Goal: Transaction & Acquisition: Purchase product/service

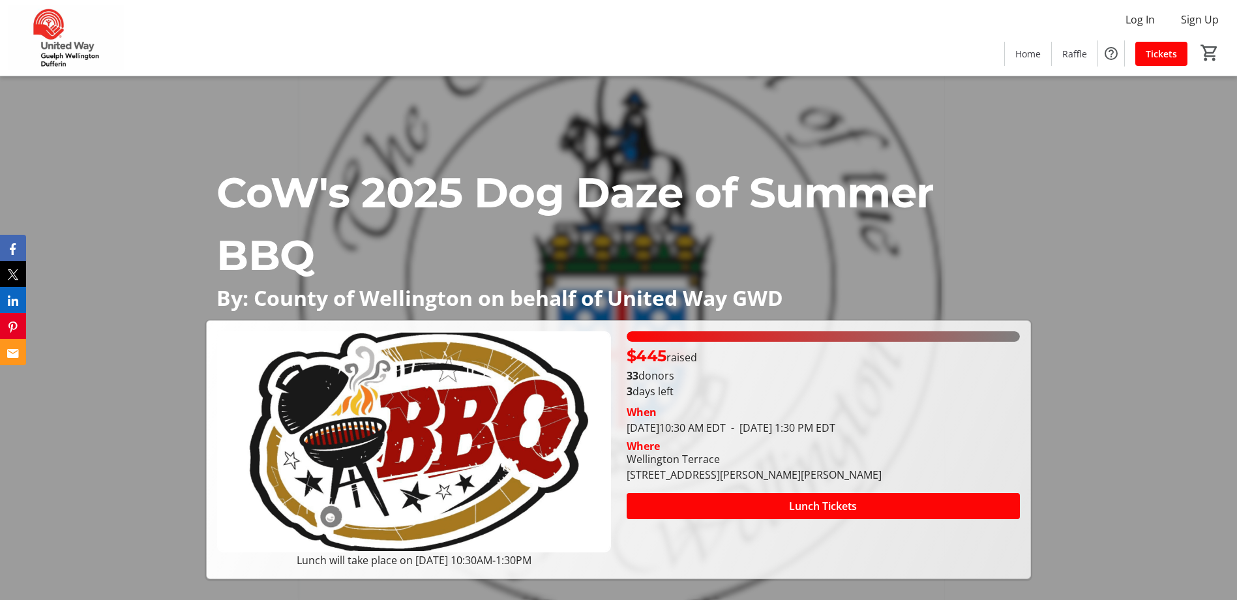
scroll to position [65, 0]
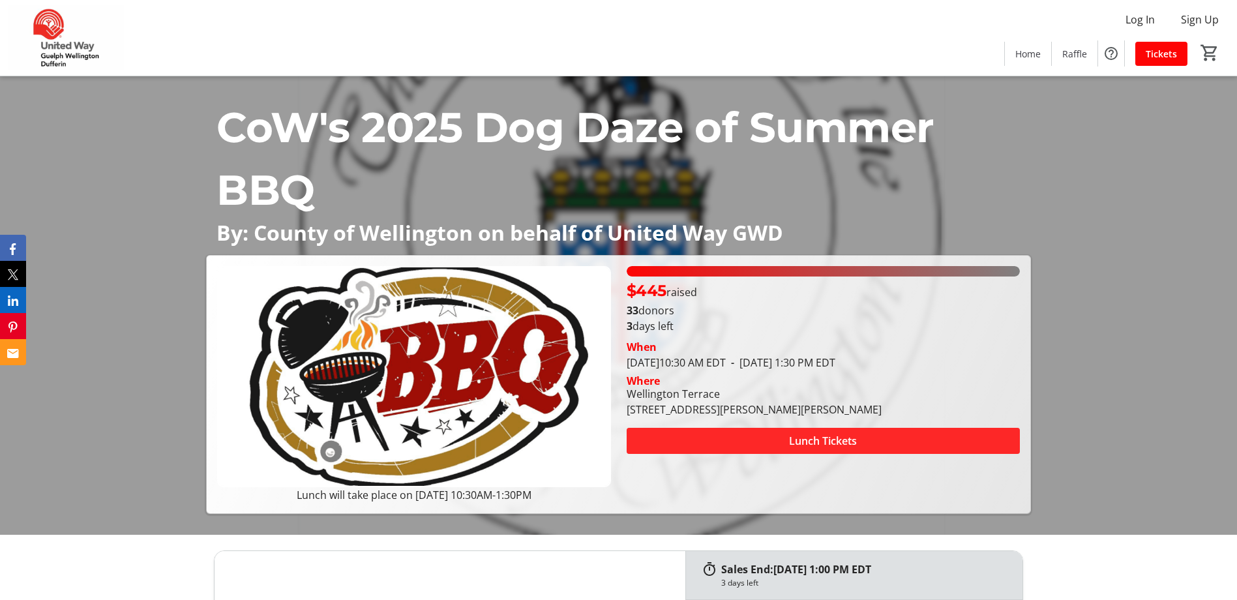
click at [895, 447] on span at bounding box center [823, 440] width 393 height 31
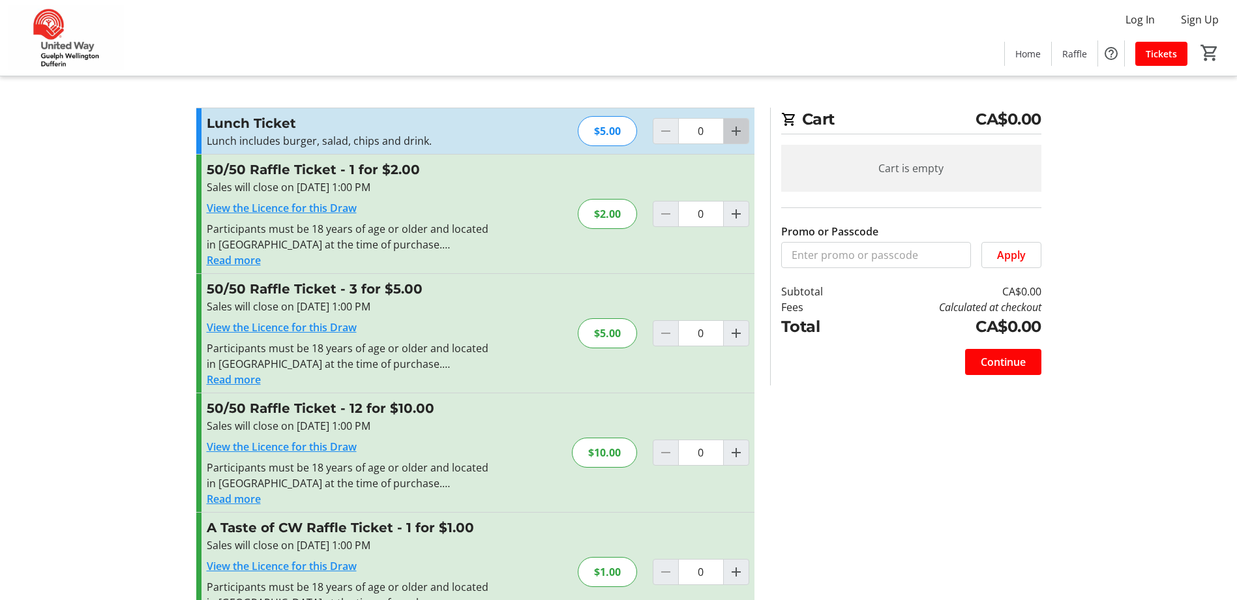
click at [739, 136] on mat-icon "Increment by one" at bounding box center [736, 131] width 16 height 16
type input "1"
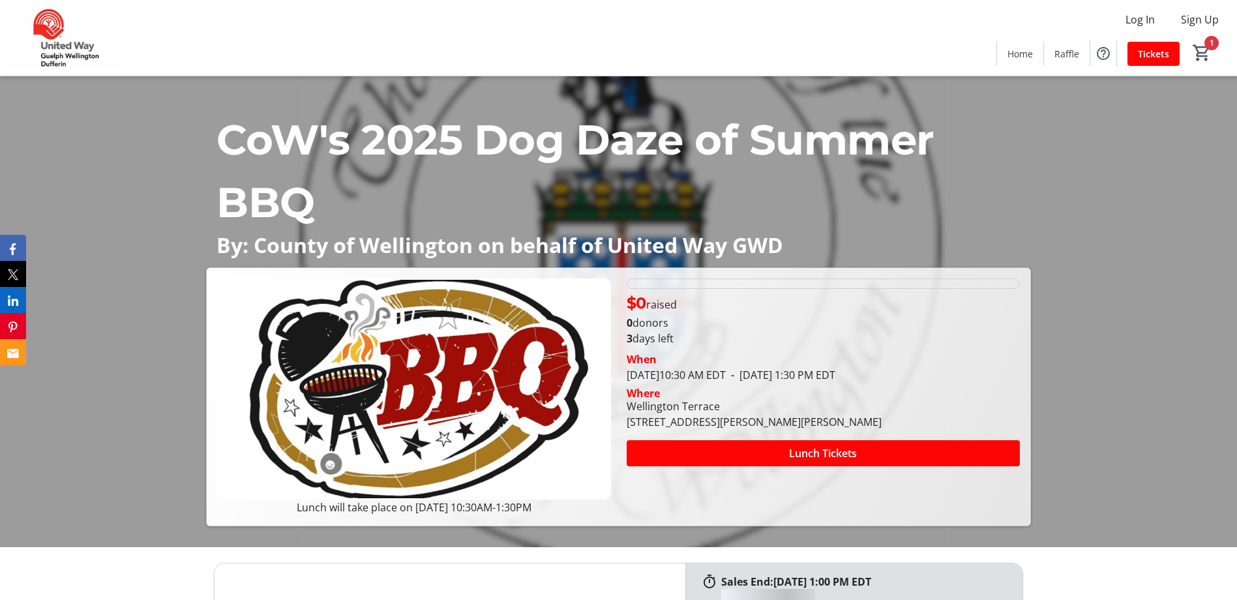
scroll to position [65, 0]
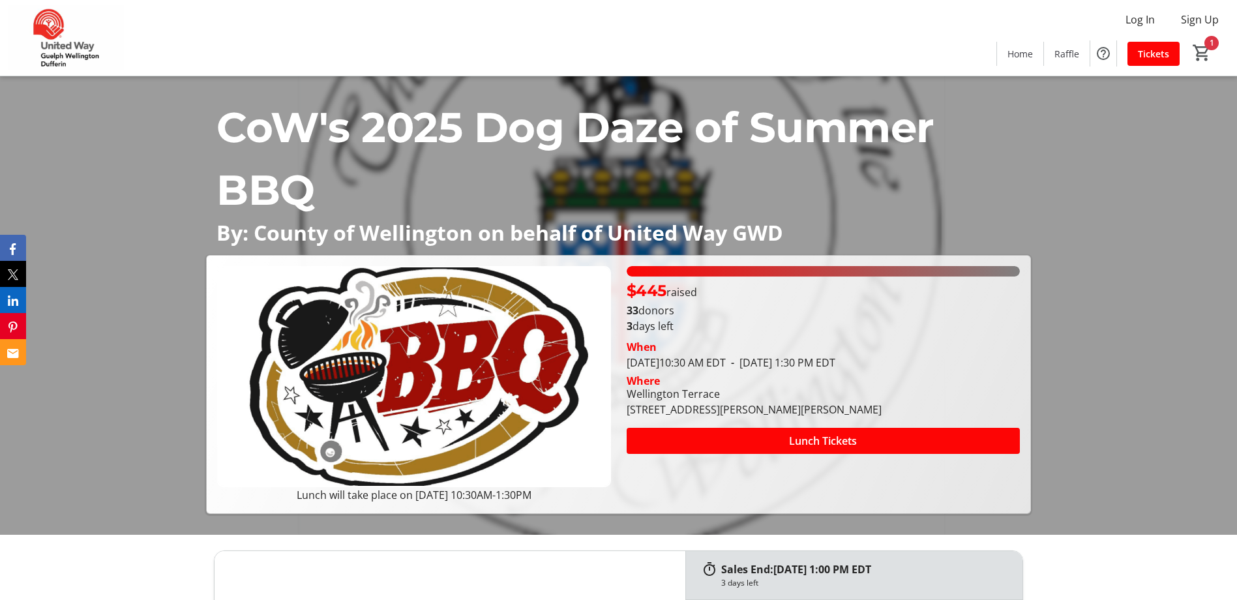
click at [423, 382] on img at bounding box center [413, 376] width 393 height 221
click at [507, 490] on p "Lunch will take place on Aug 14, 10:30AM-1:30PM" at bounding box center [413, 495] width 393 height 16
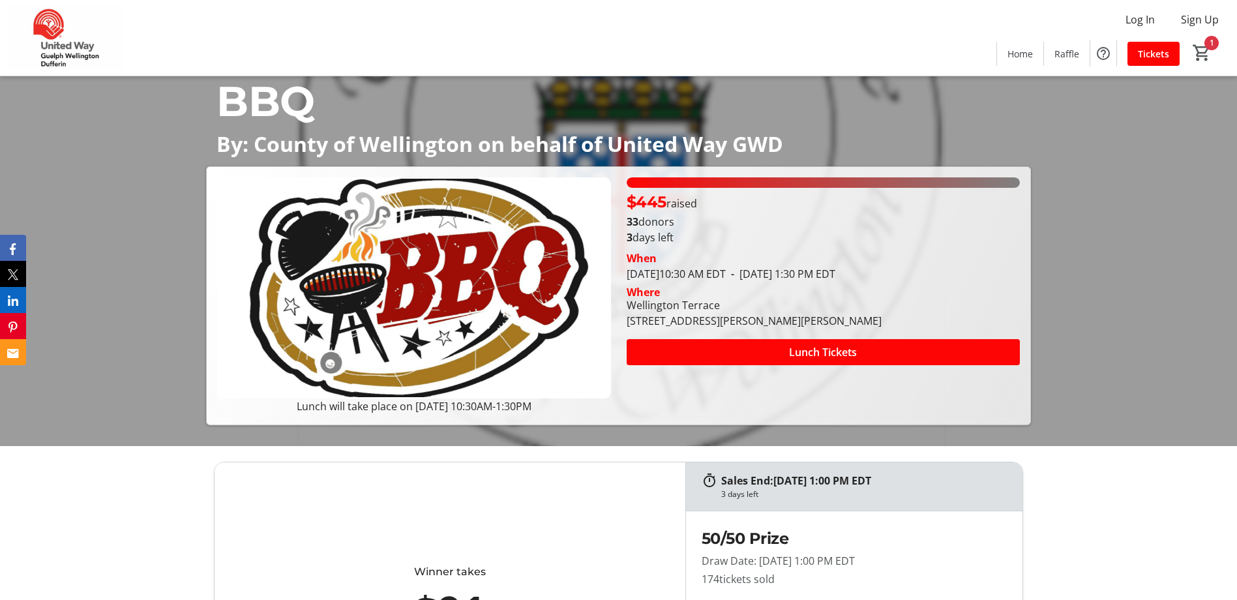
scroll to position [153, 0]
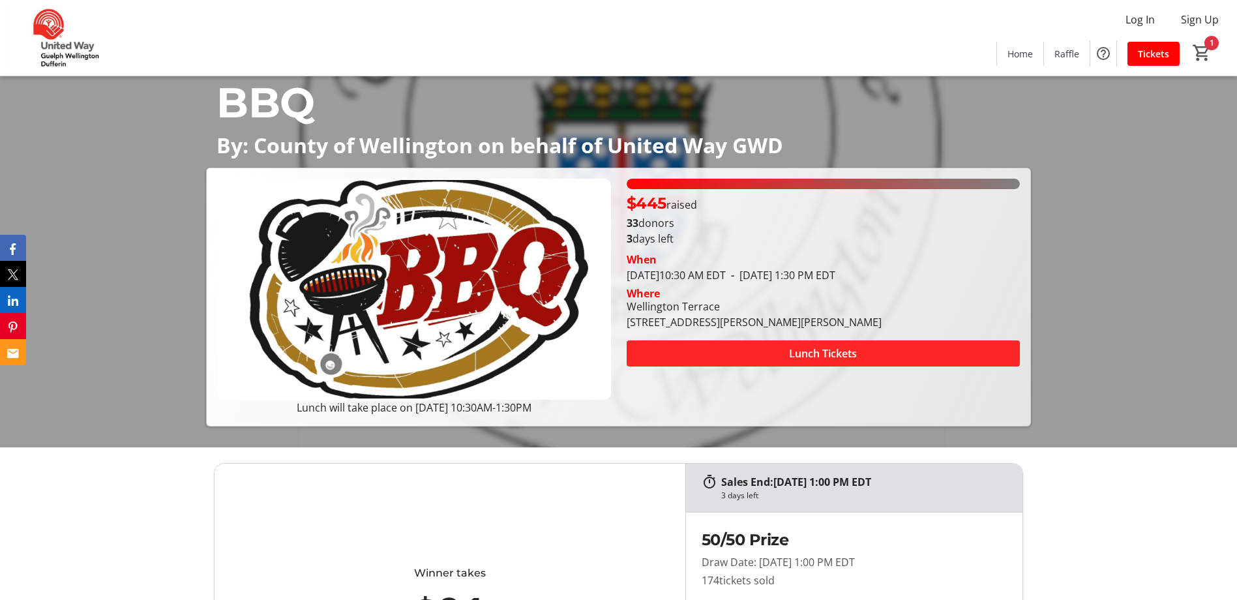
click at [848, 353] on span "Lunch Tickets" at bounding box center [823, 354] width 68 height 16
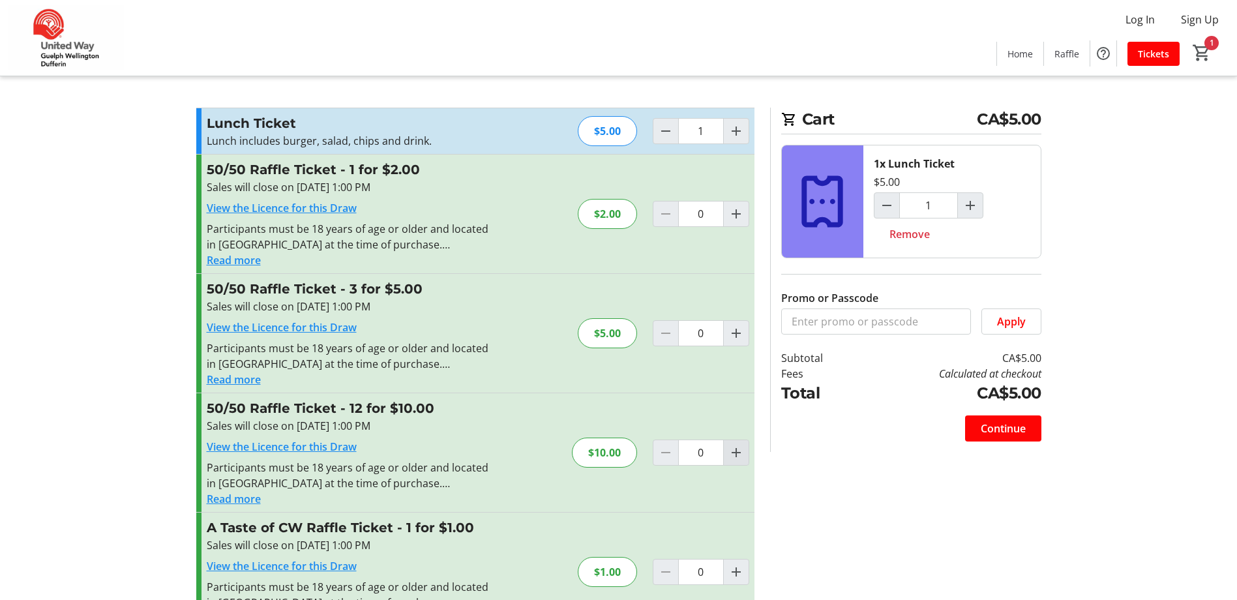
click at [737, 454] on mat-icon "Increment by one" at bounding box center [736, 453] width 16 height 16
type input "1"
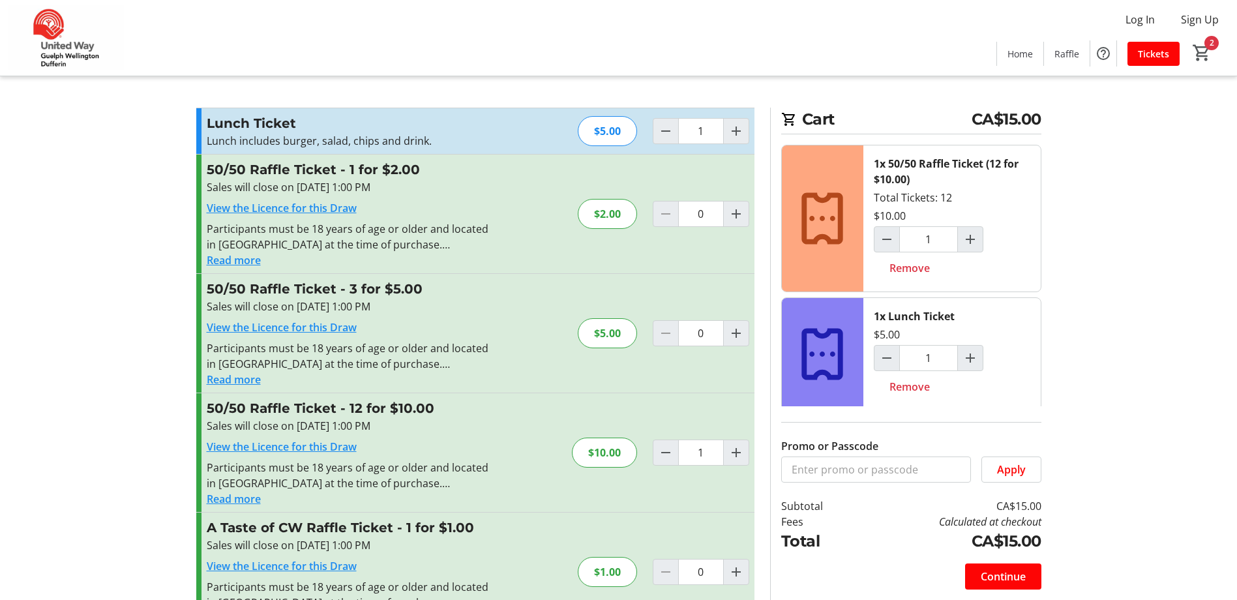
click at [668, 518] on div "A Taste of CW Raffle Ticket - 1 for $1.00 Sales will close on Aug 14, 2025, 1:0…" at bounding box center [475, 571] width 558 height 119
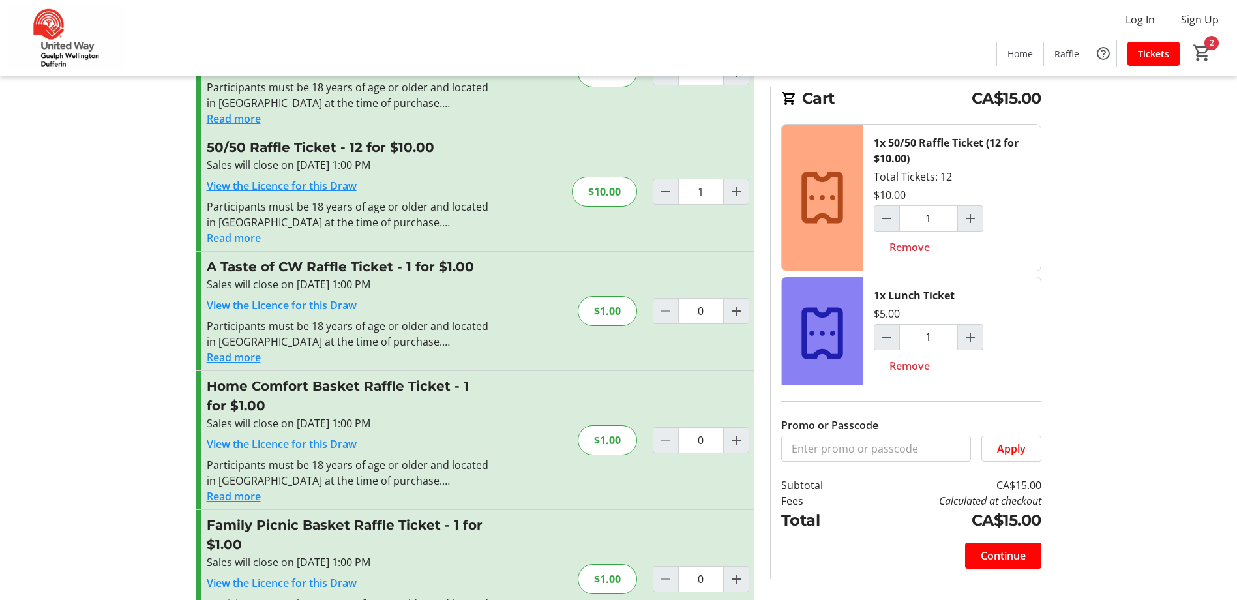
scroll to position [325, 0]
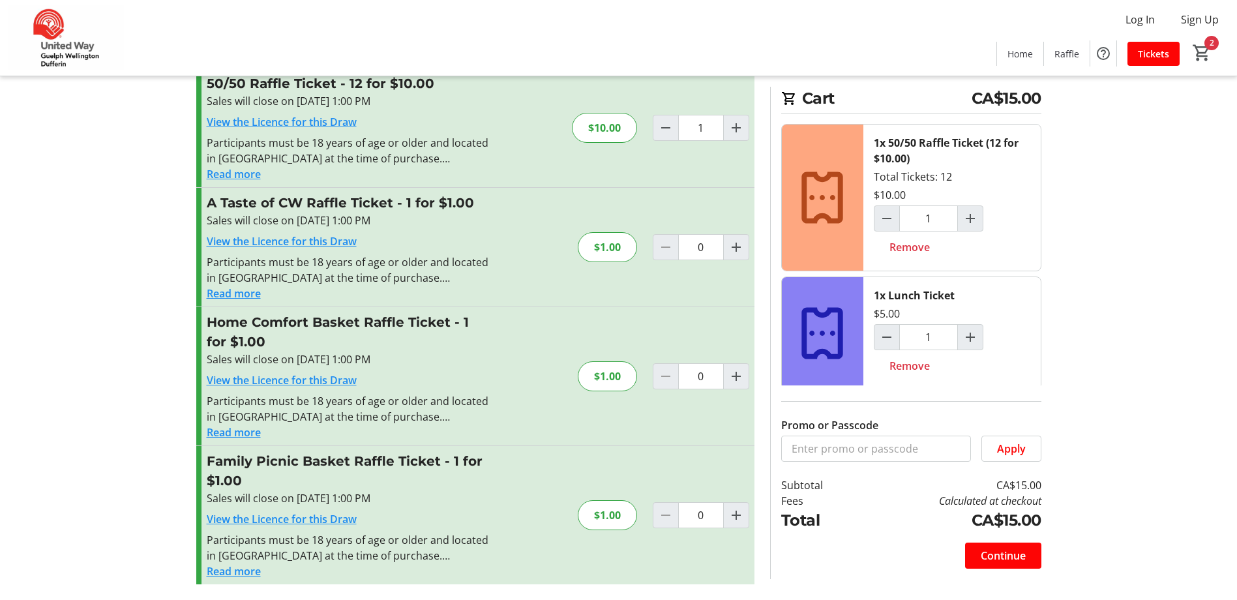
click at [237, 434] on button "Read more" at bounding box center [234, 432] width 54 height 16
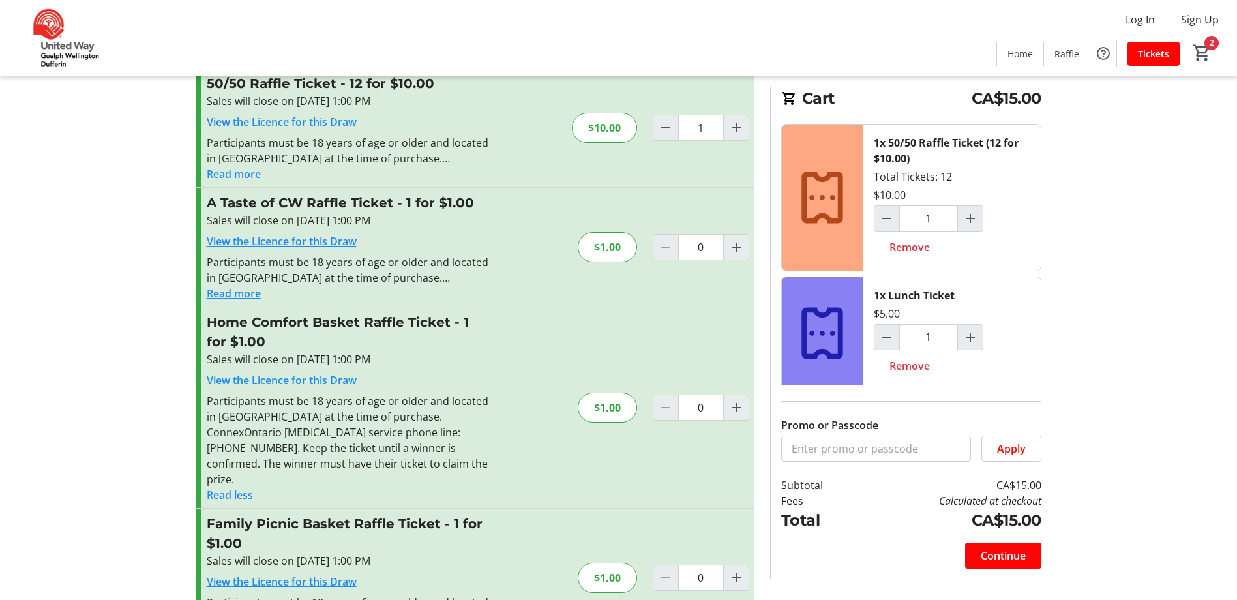
click at [235, 487] on button "Read less" at bounding box center [230, 495] width 46 height 16
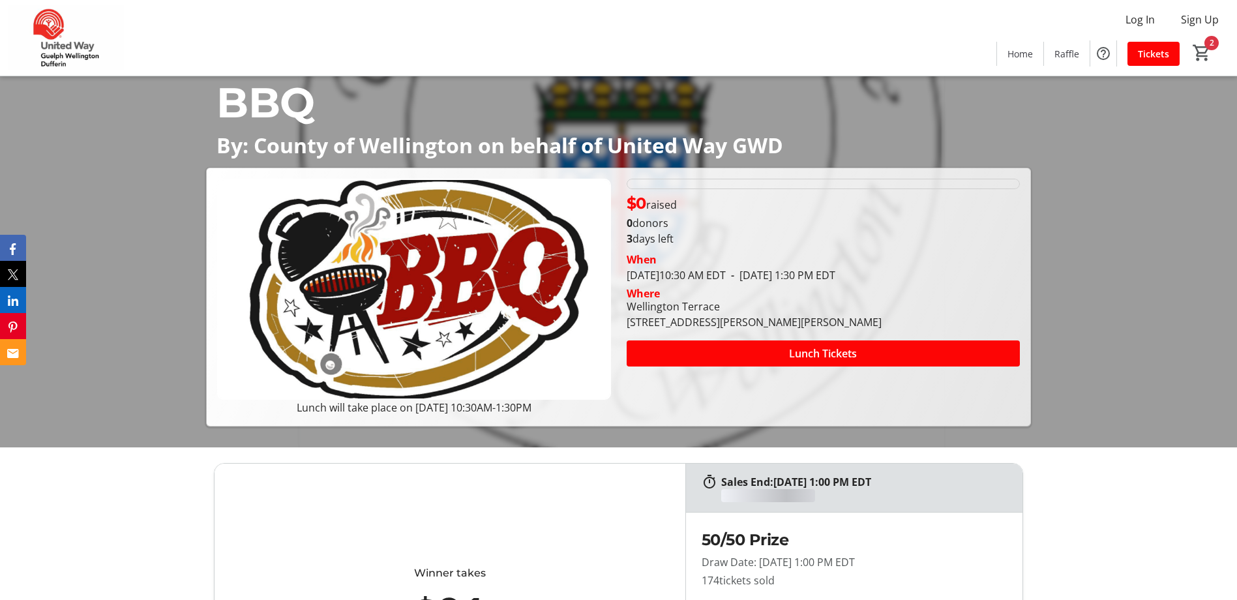
type input "1"
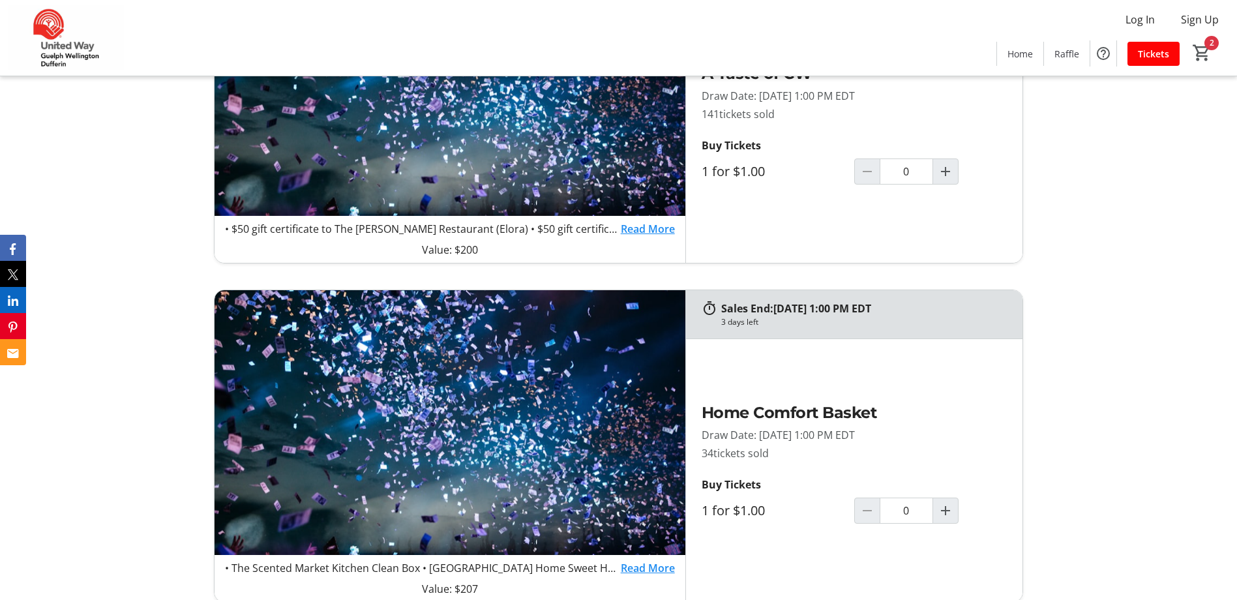
scroll to position [1065, 0]
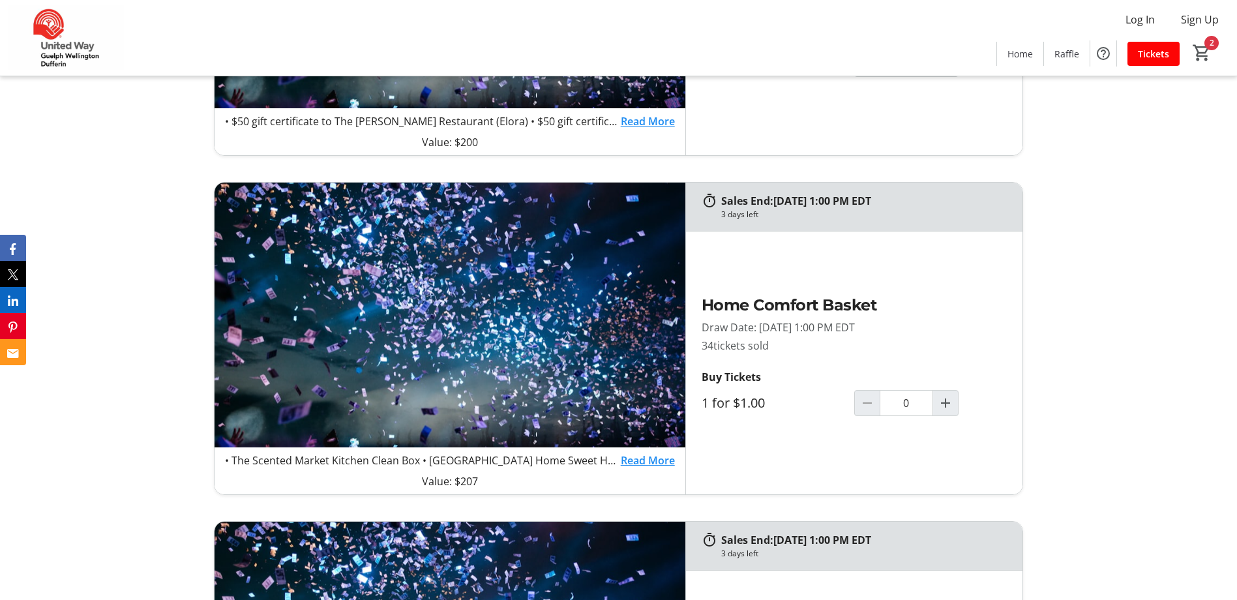
click at [629, 463] on link "Read More" at bounding box center [648, 460] width 54 height 16
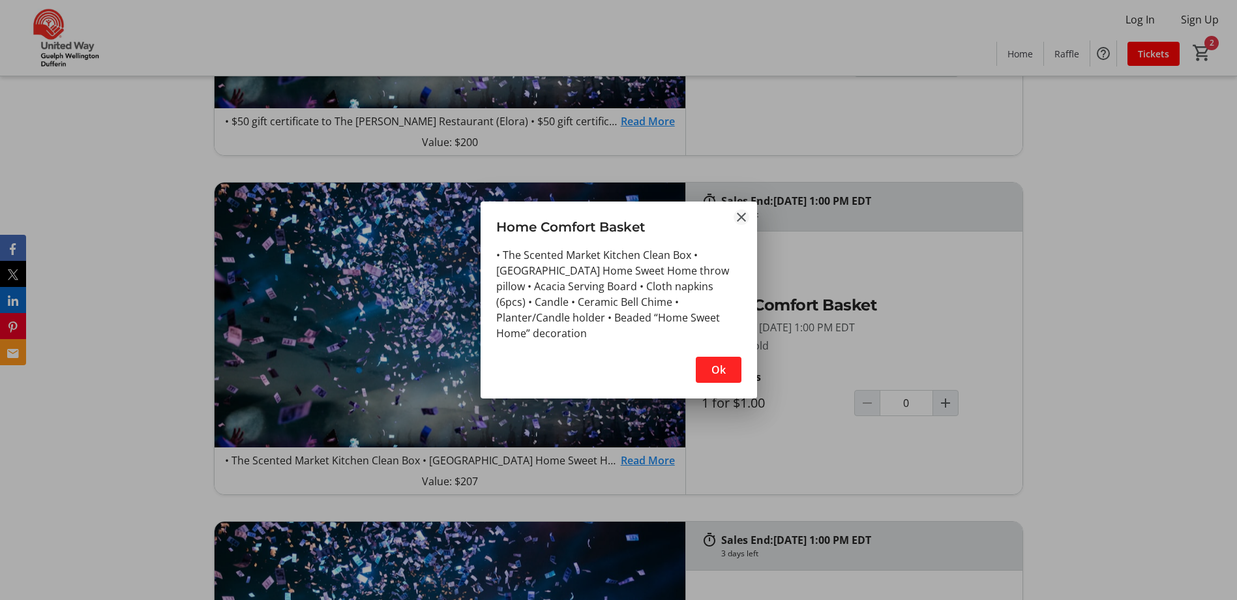
click at [738, 214] on mat-icon "Close" at bounding box center [741, 217] width 16 height 16
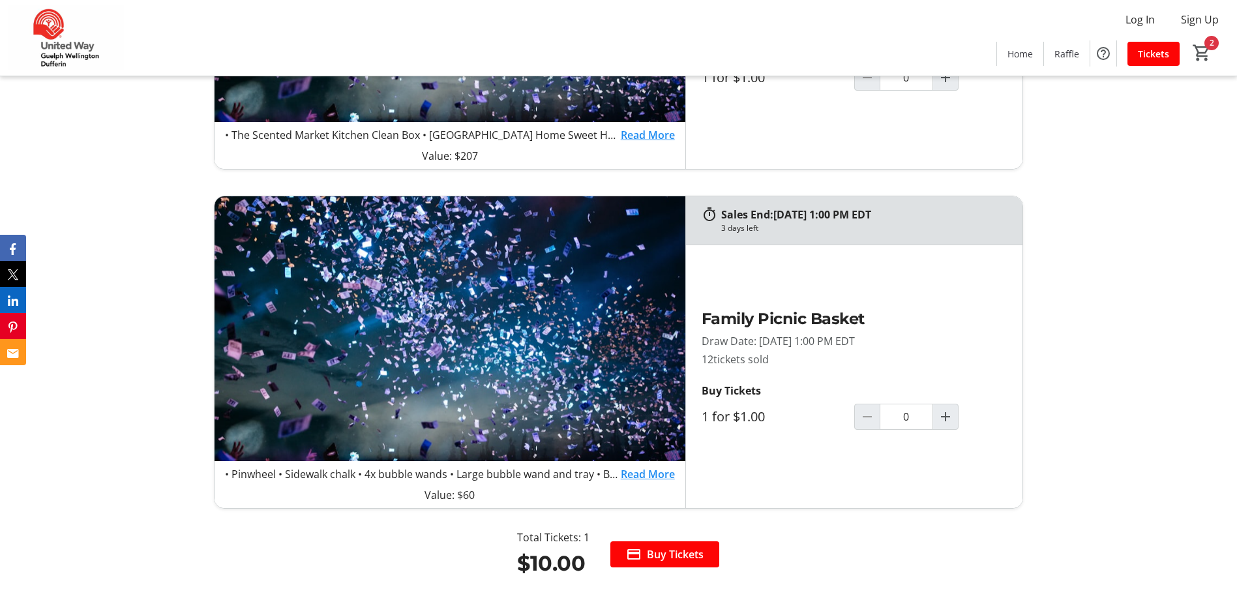
scroll to position [1391, 0]
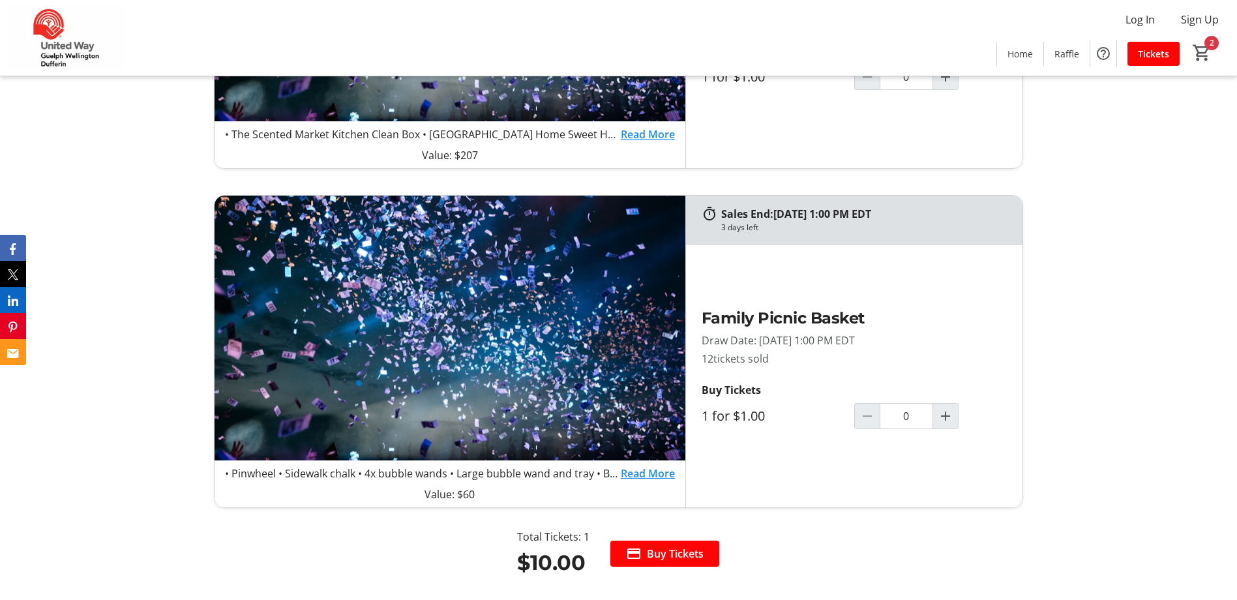
click at [634, 475] on link "Read More" at bounding box center [648, 474] width 54 height 16
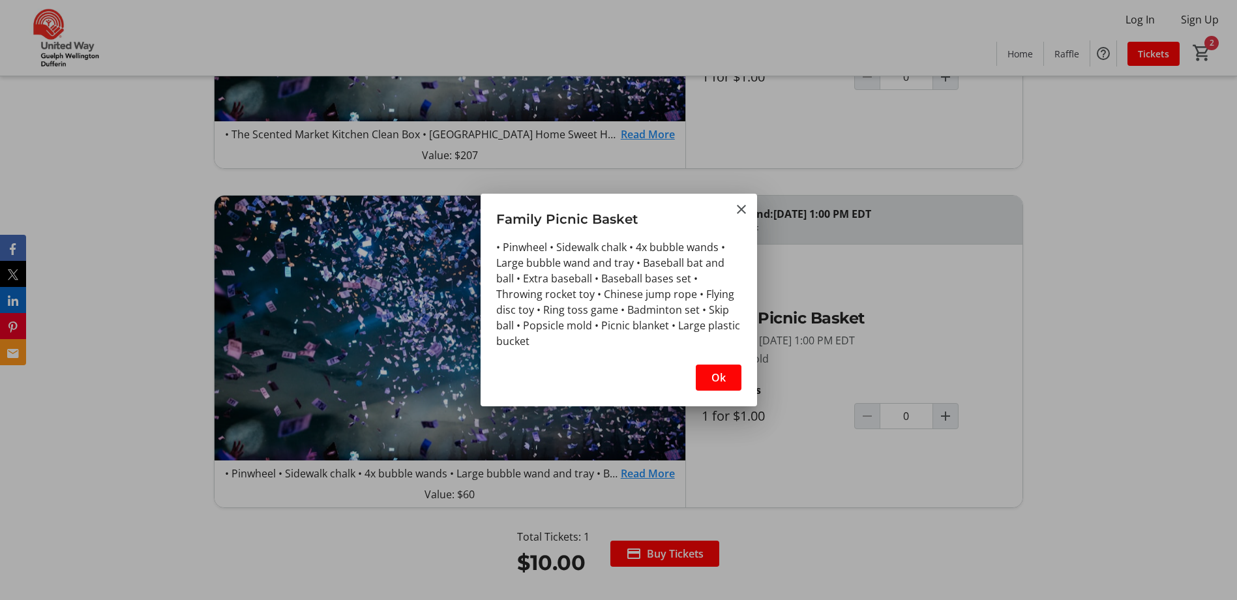
scroll to position [0, 0]
click at [748, 209] on mat-icon "Close" at bounding box center [741, 209] width 16 height 16
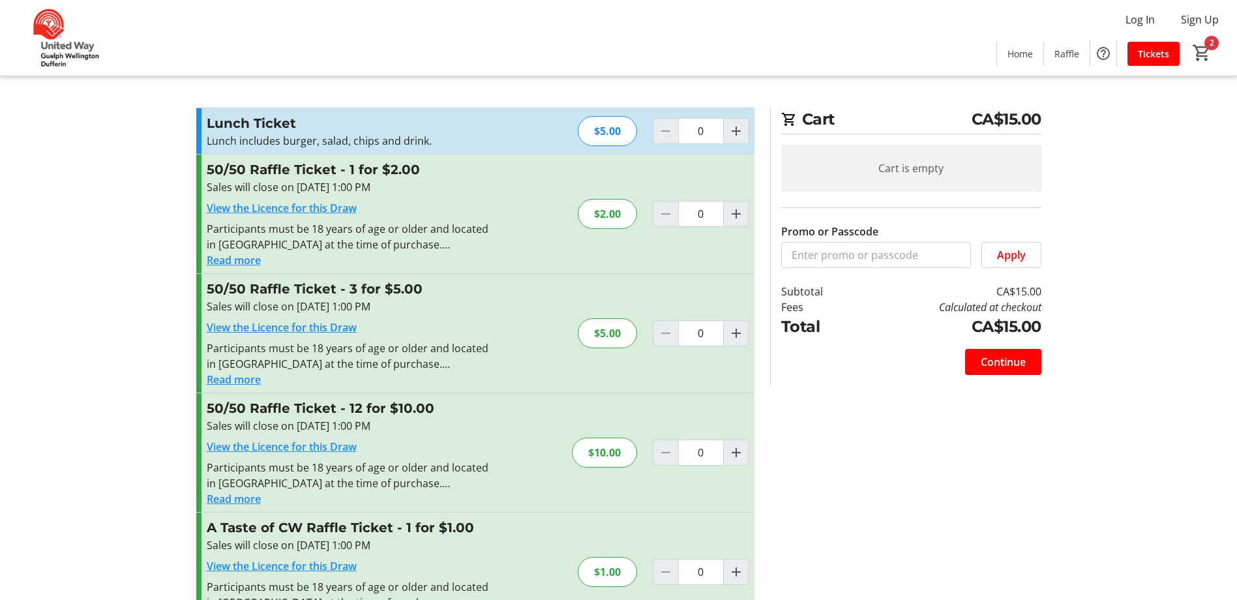
type input "1"
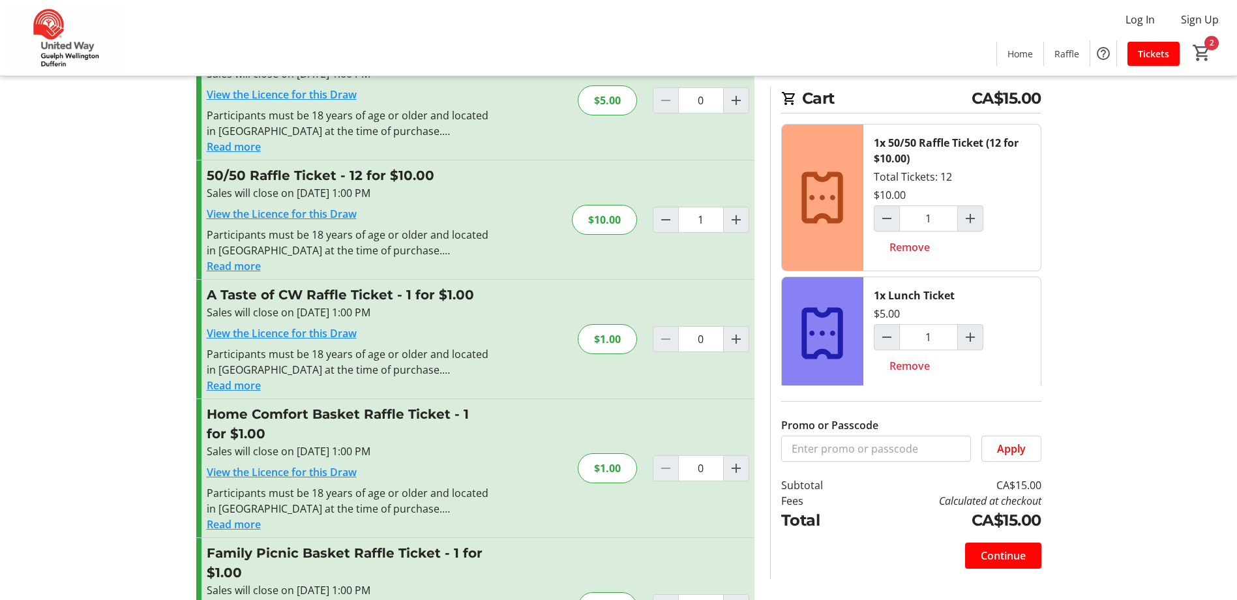
scroll to position [261, 0]
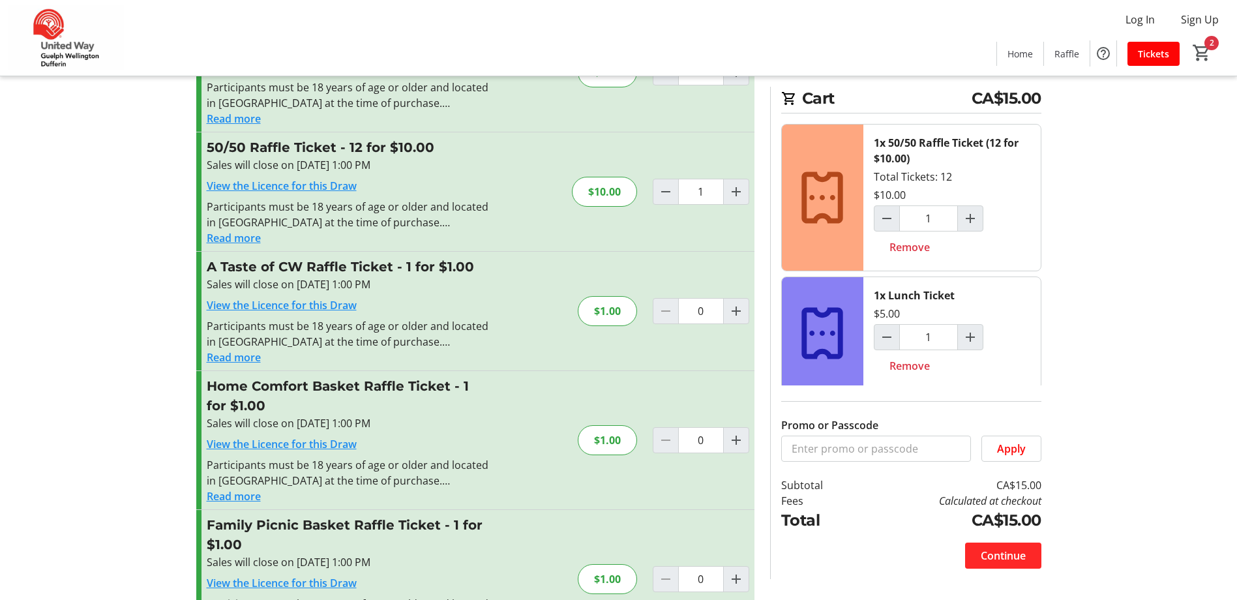
click at [988, 559] on span "Continue" at bounding box center [1003, 556] width 45 height 16
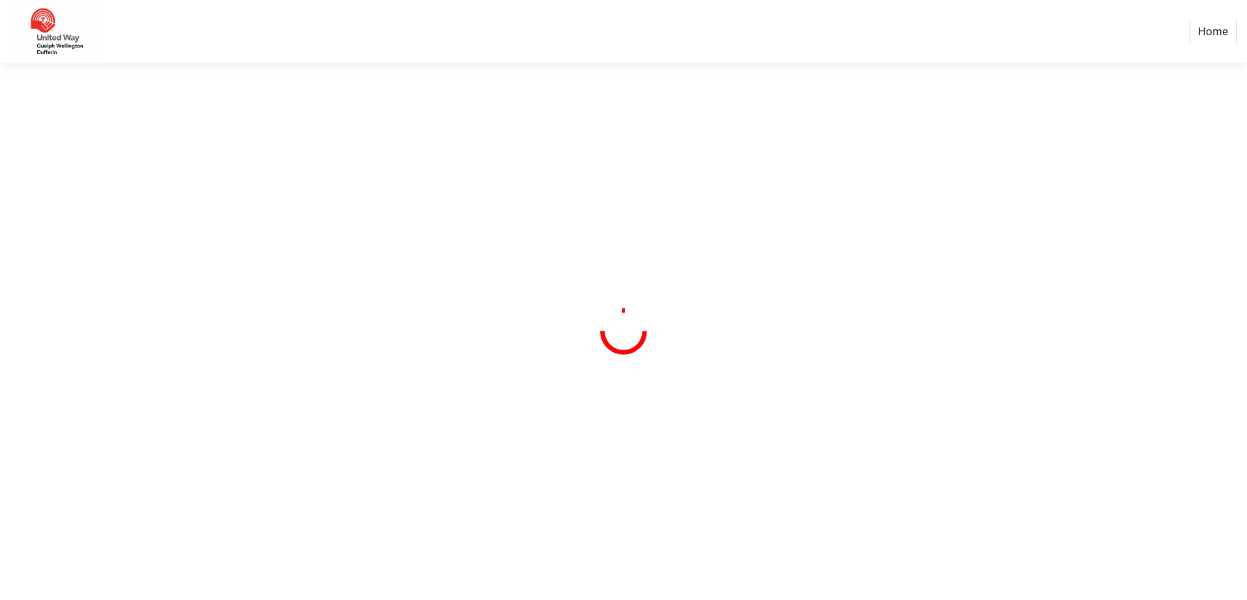
select select "CA"
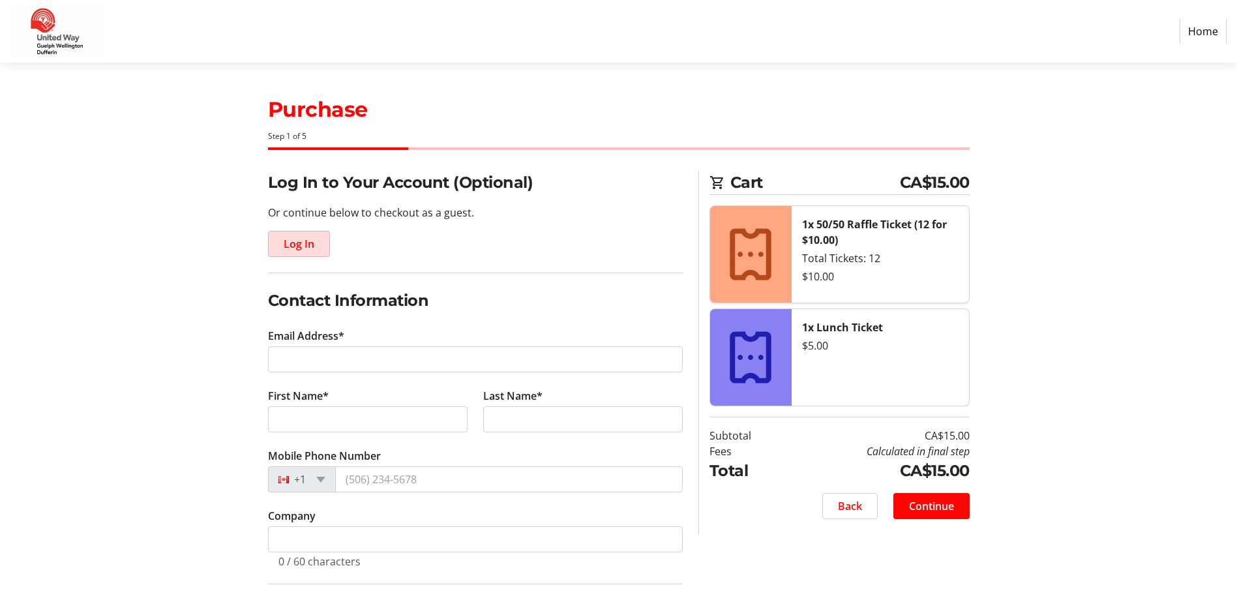
click at [302, 247] on span "Log In" at bounding box center [299, 244] width 31 height 16
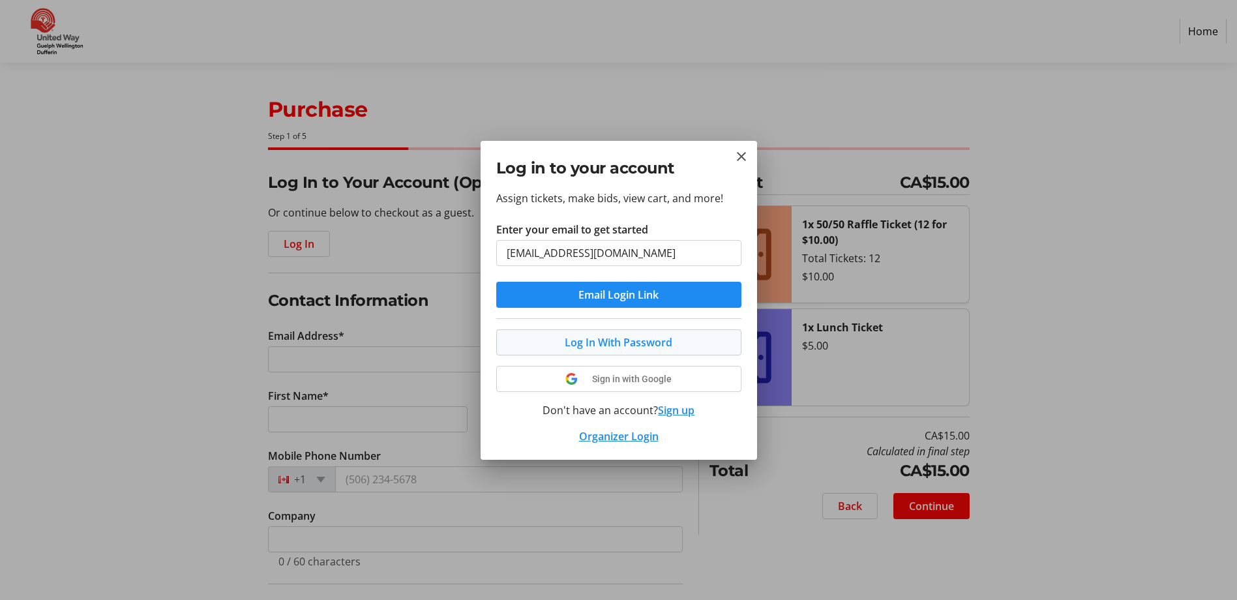
type input "sandraf@wellington.ca"
click at [631, 342] on span "Log In With Password" at bounding box center [619, 342] width 108 height 16
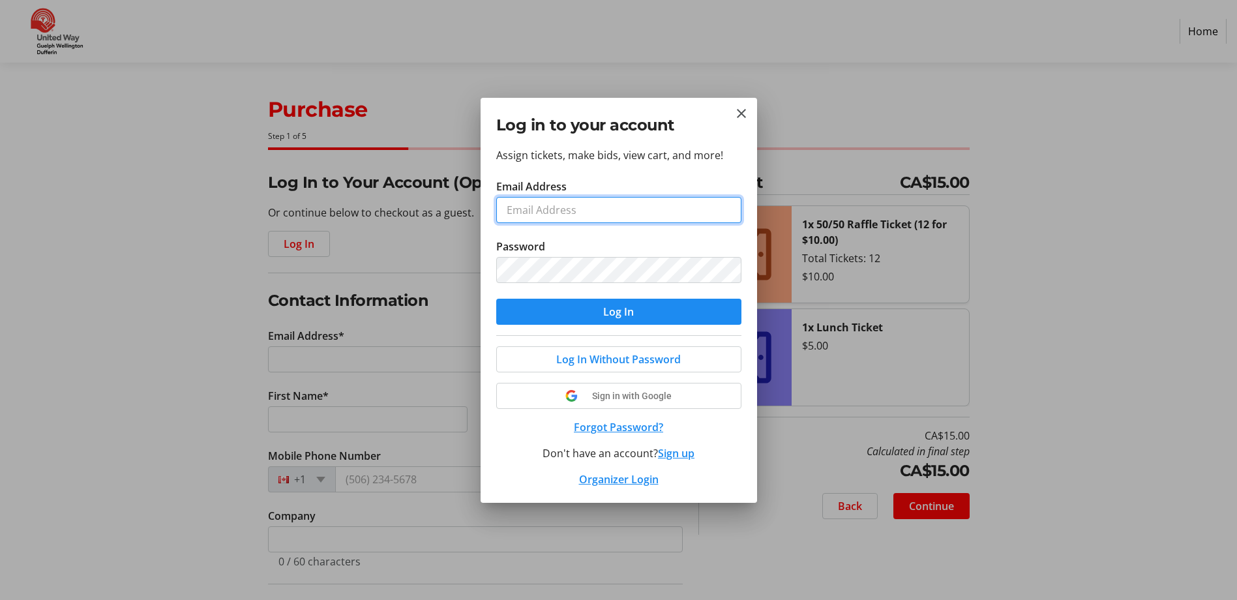
type input "SandraF@wellington.ca"
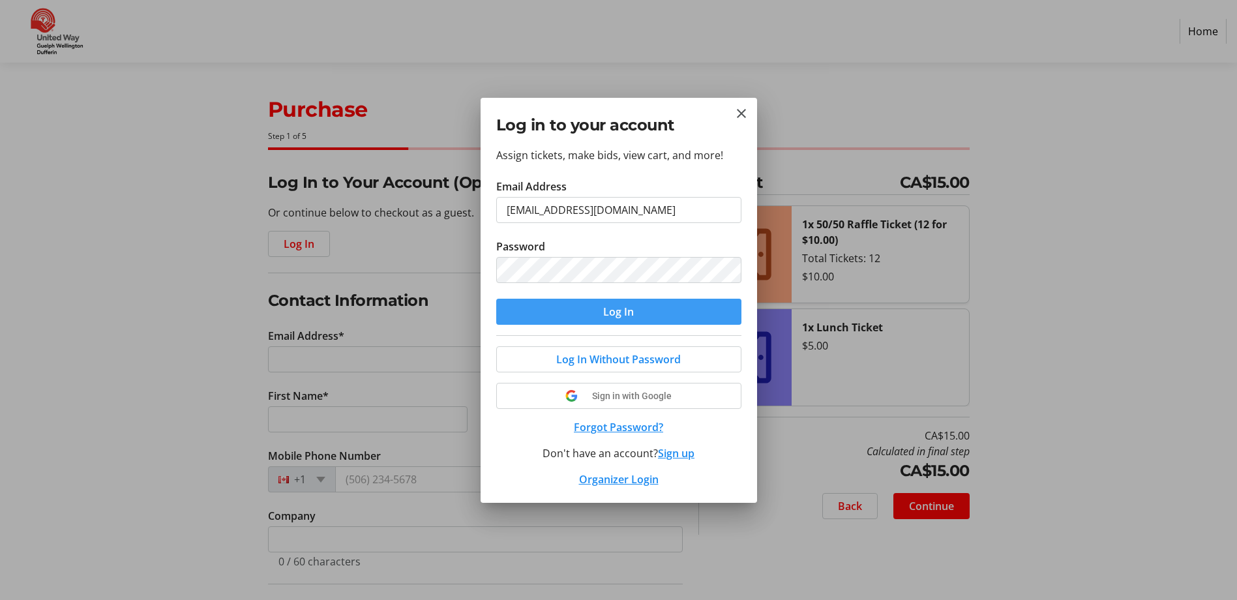
click at [649, 309] on span "submit" at bounding box center [618, 311] width 245 height 31
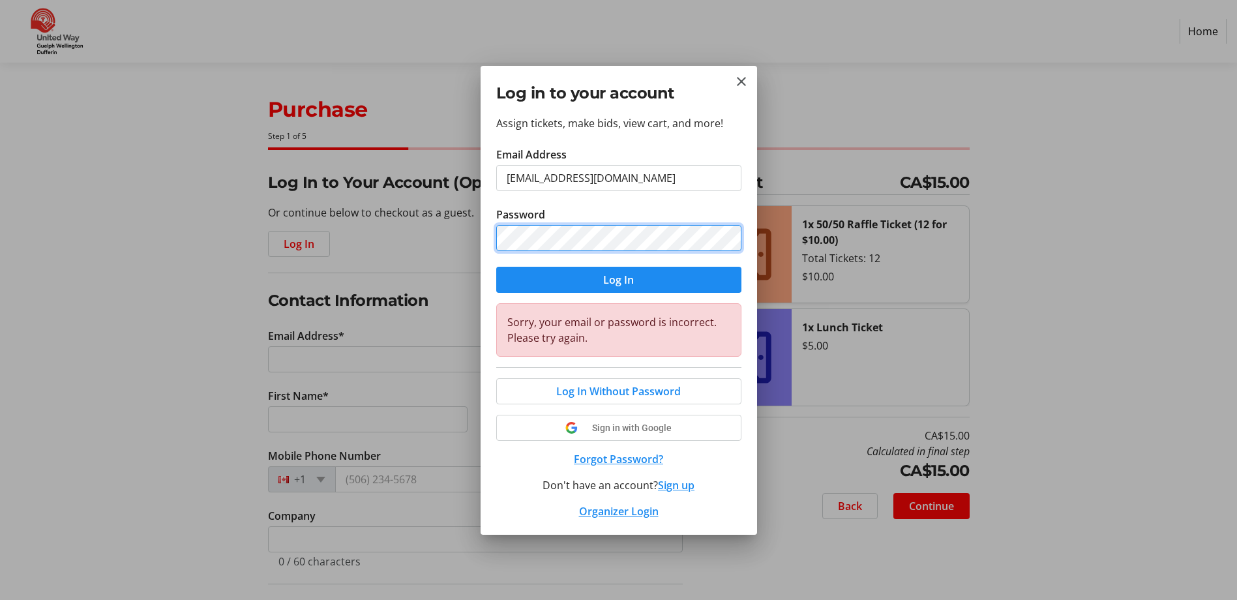
click at [496, 267] on button "Log In" at bounding box center [618, 280] width 245 height 26
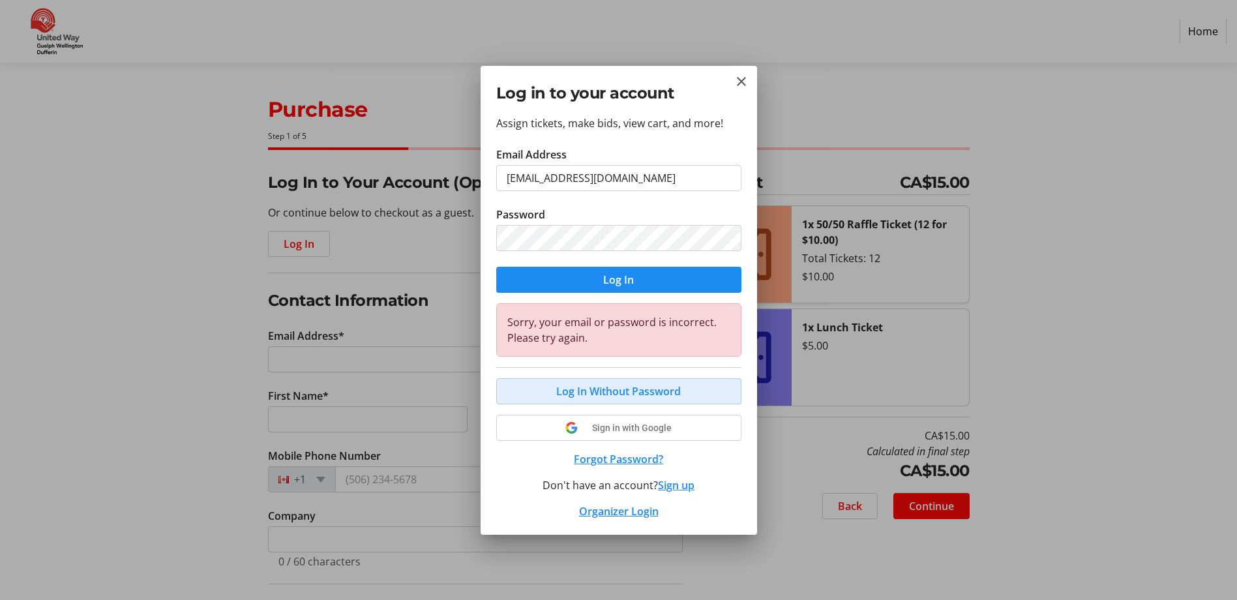
click at [637, 392] on span "Log In Without Password" at bounding box center [618, 391] width 125 height 16
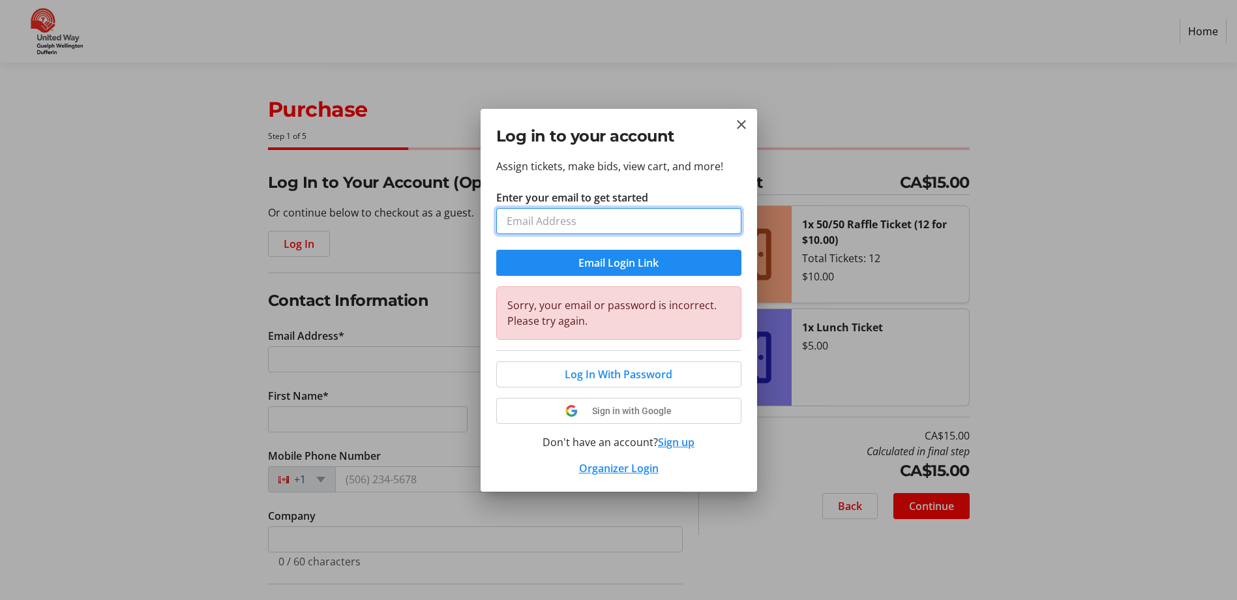
click at [623, 216] on input "Enter your email to get started" at bounding box center [618, 221] width 245 height 26
type input "sandraF@wellington.ca"
click at [496, 250] on button "Email Login Link" at bounding box center [618, 263] width 245 height 26
click at [734, 127] on mat-icon "Close" at bounding box center [741, 125] width 16 height 16
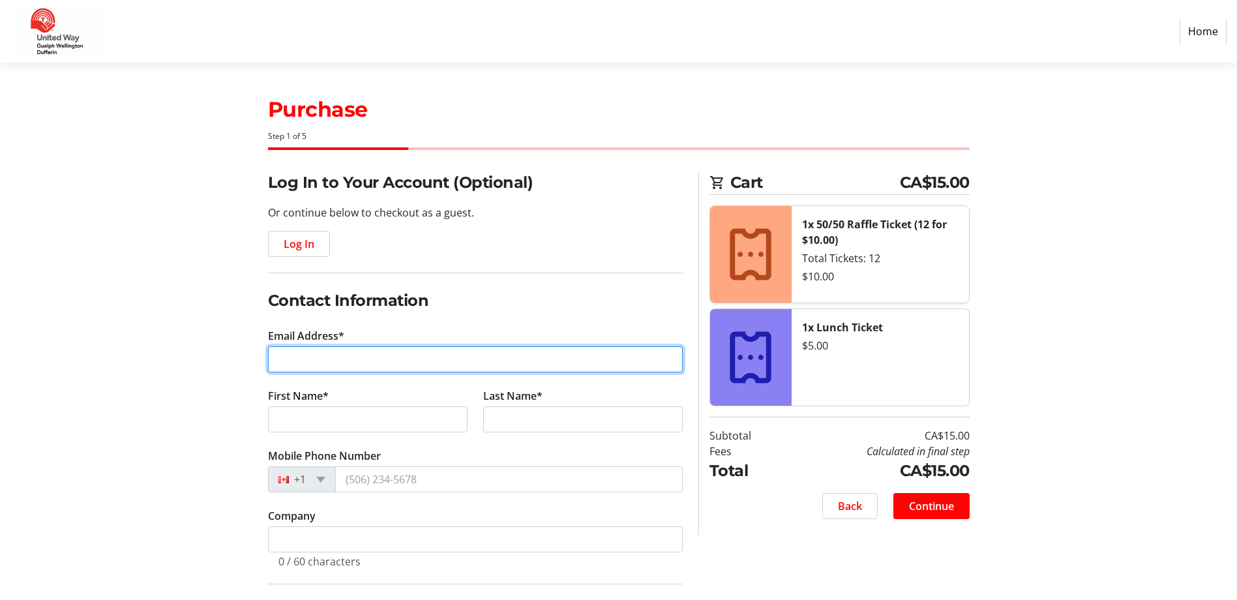
click at [329, 361] on input "Email Address*" at bounding box center [475, 359] width 415 height 26
type input "sandraF@wellington.ca"
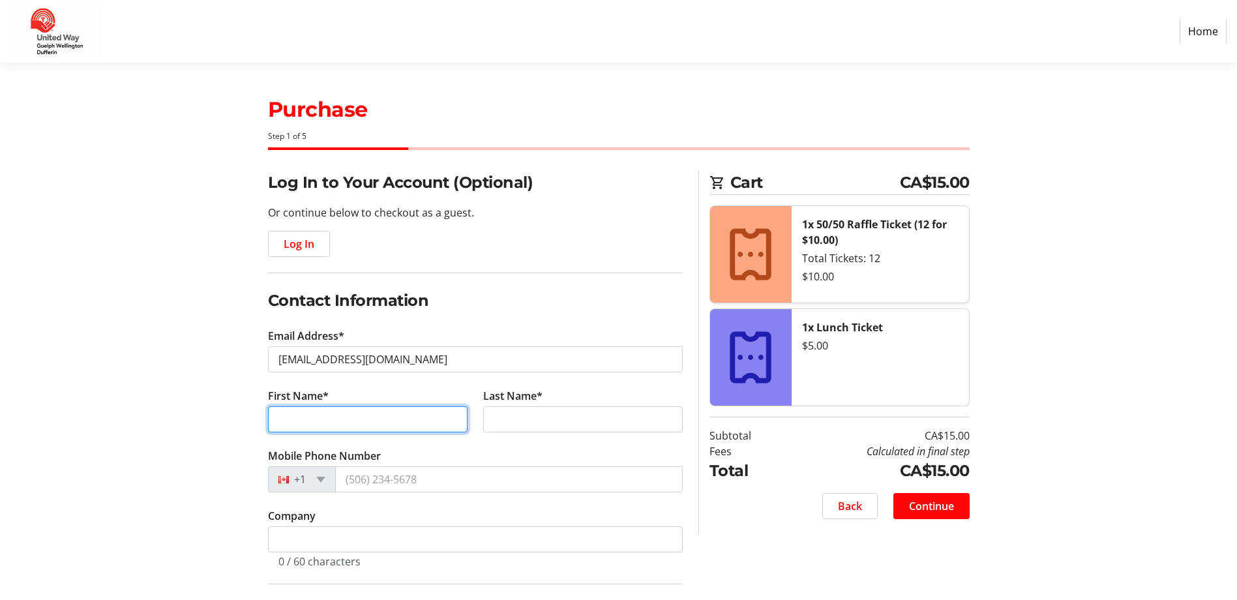
click at [374, 412] on input "First Name*" at bounding box center [368, 419] width 200 height 26
type input "Sandra"
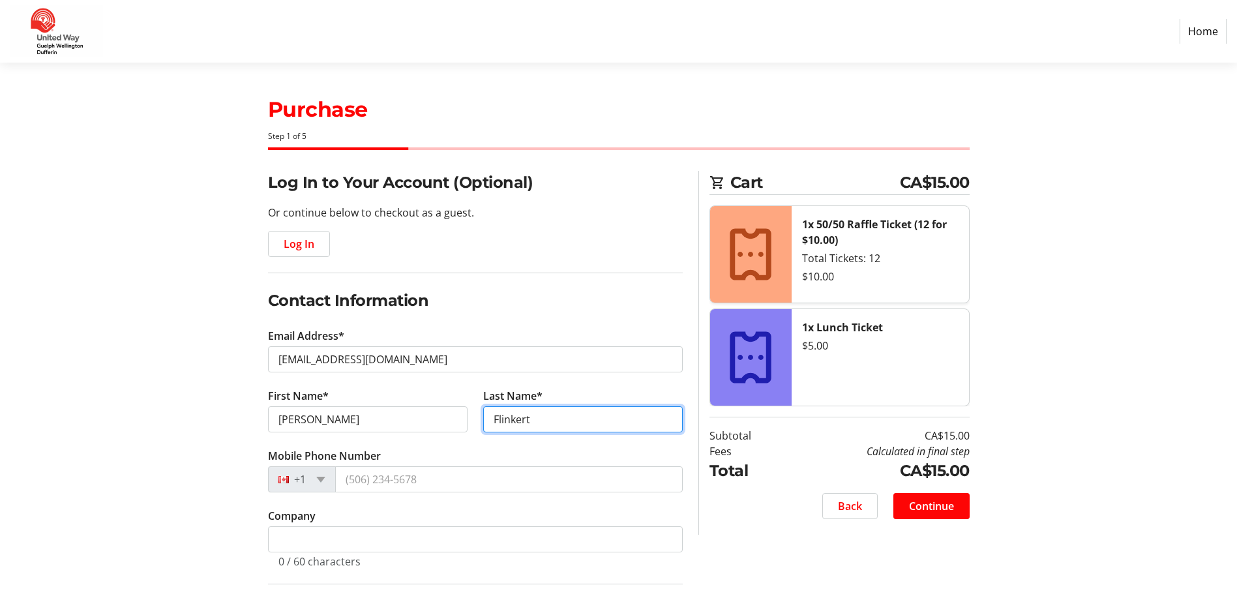
type input "Flinkert"
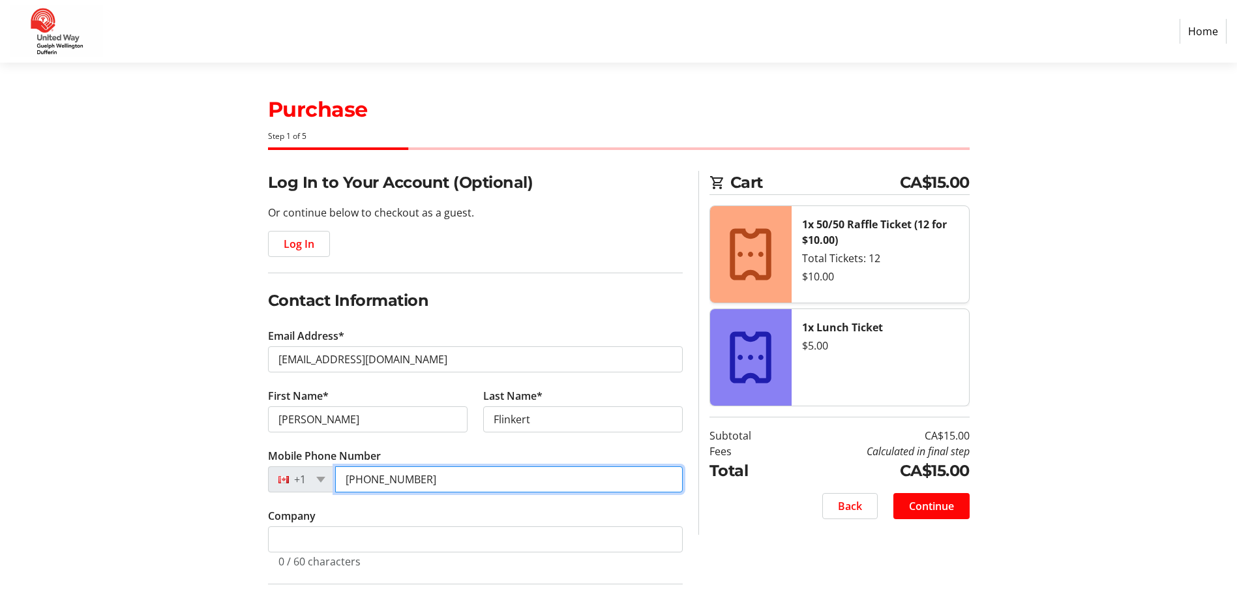
type input "(519) 588-7799"
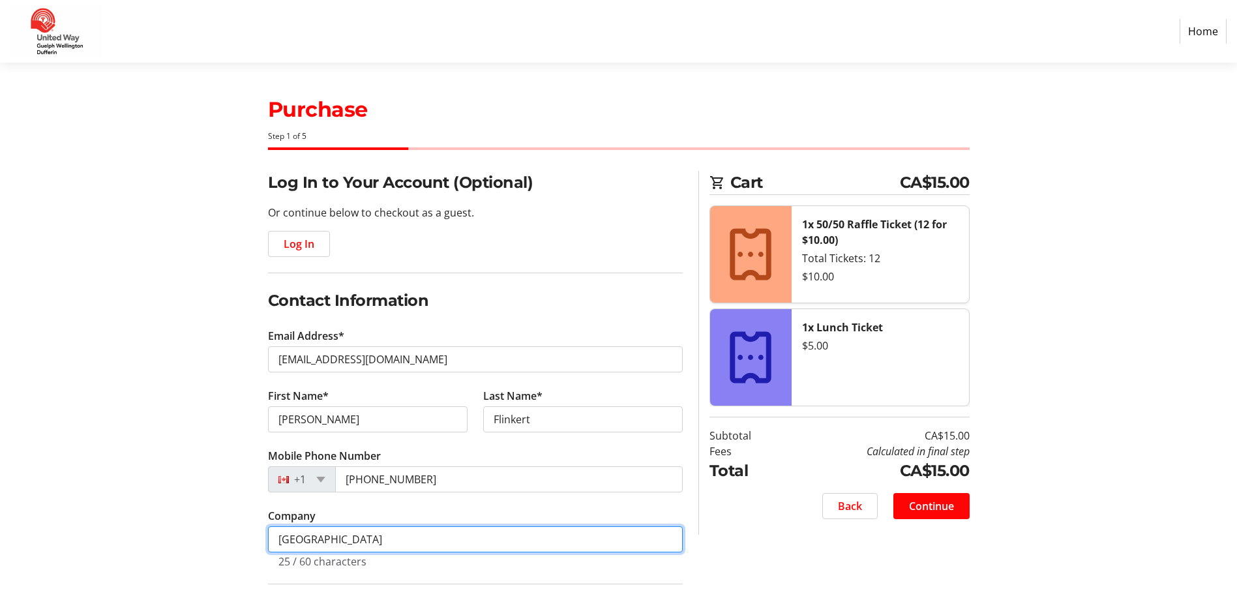
type input "Wellington County Library"
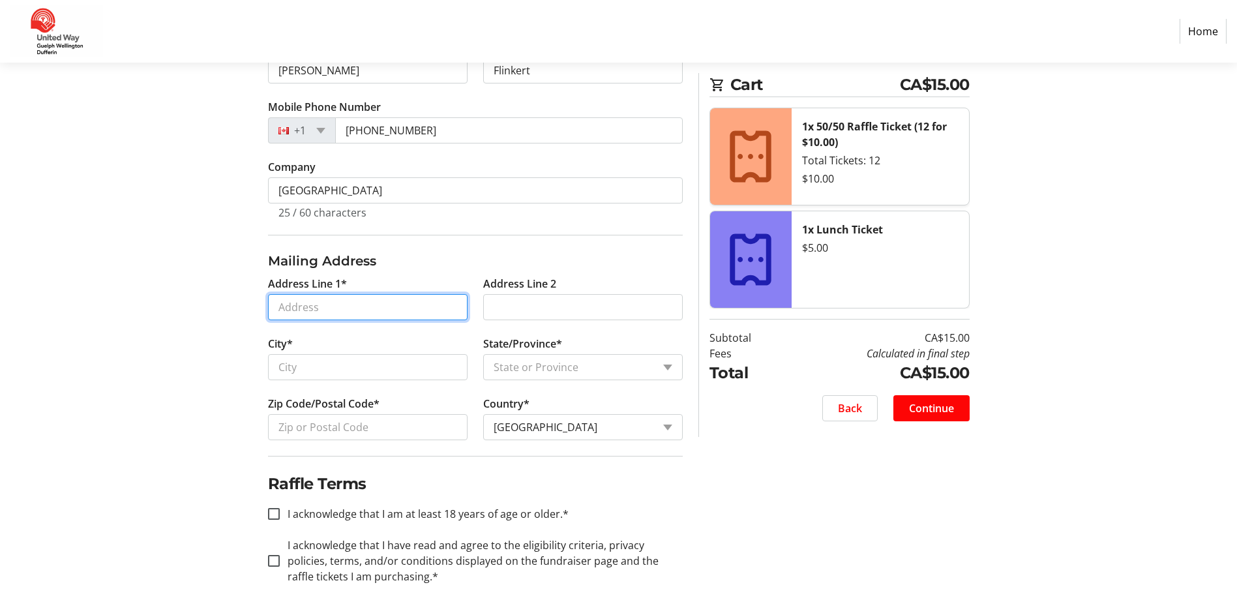
scroll to position [356, 0]
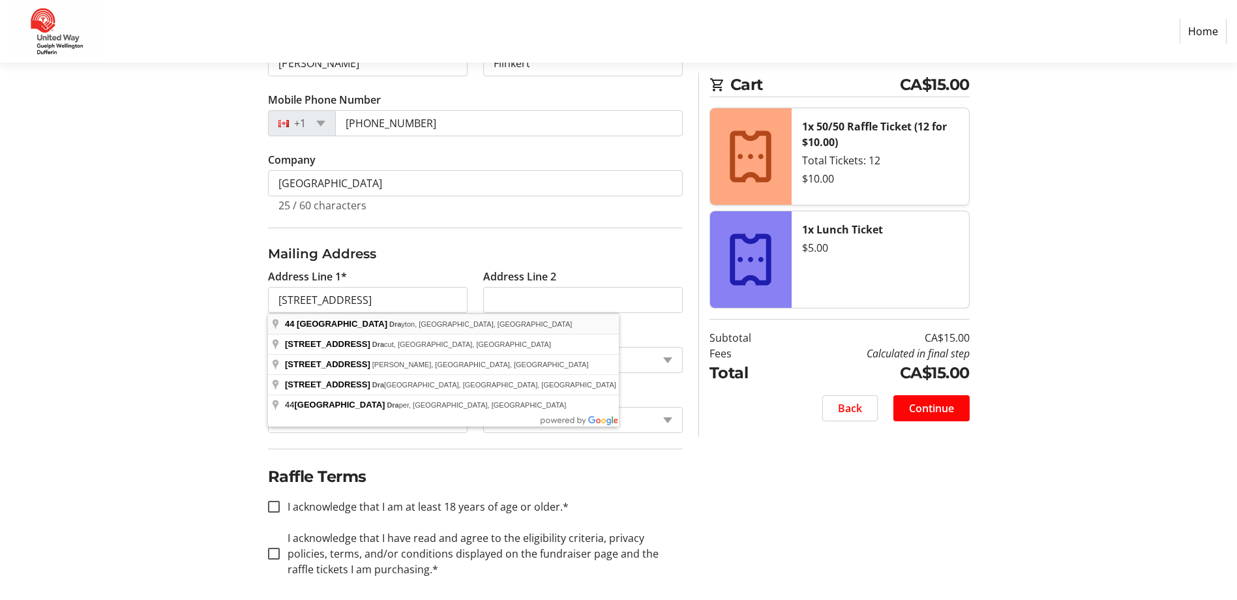
type input "44 Maple Street"
type input "Drayton"
select select "ON"
type input "N0G 1P0"
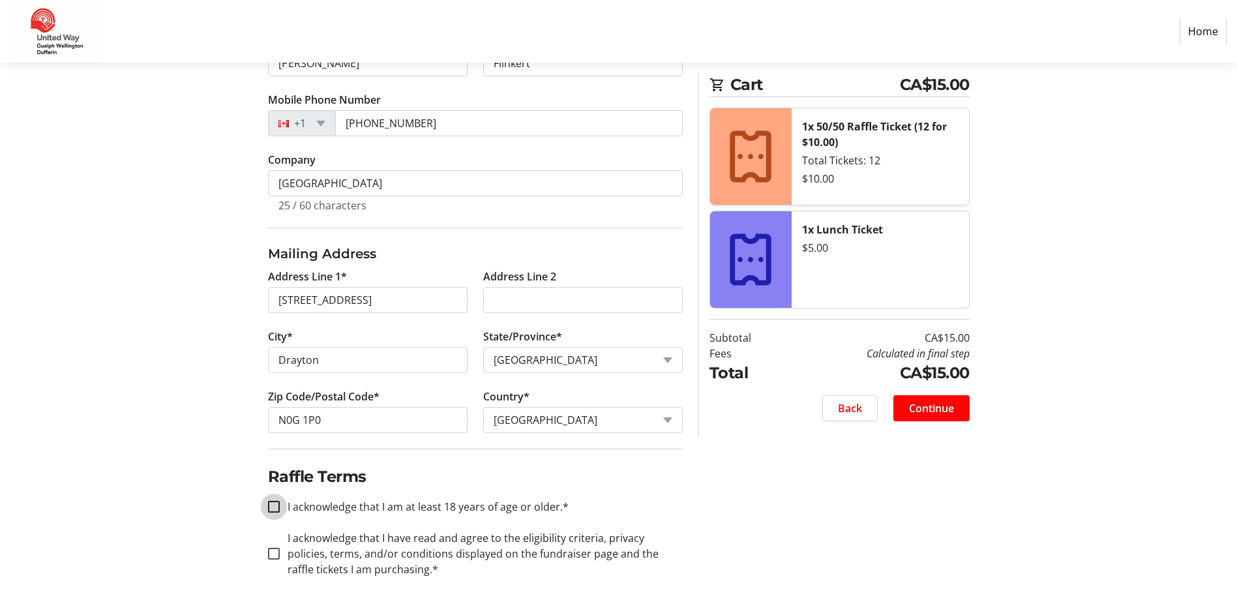
click at [276, 506] on input "I acknowledge that I am at least 18 years of age or older.*" at bounding box center [274, 507] width 12 height 12
checkbox input "true"
click at [274, 554] on input "I acknowledge that I have read and agree to the eligibility criteria, privacy p…" at bounding box center [274, 554] width 12 height 12
checkbox input "true"
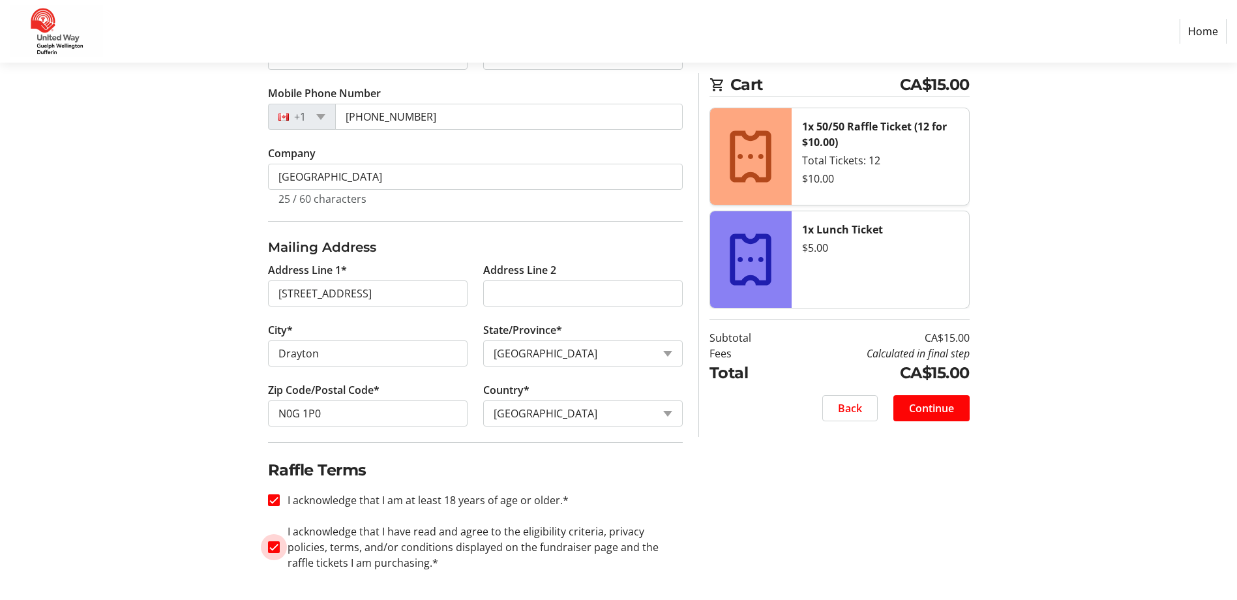
scroll to position [364, 0]
click at [932, 408] on span "Continue" at bounding box center [931, 408] width 45 height 16
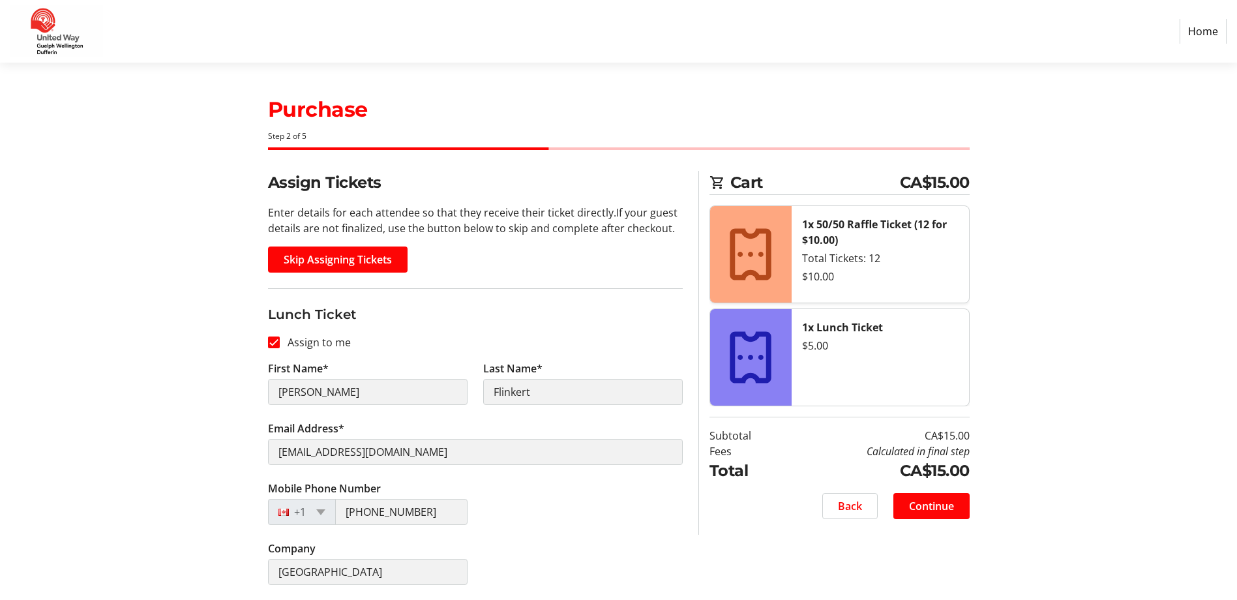
scroll to position [1, 0]
click at [932, 504] on span "Continue" at bounding box center [931, 505] width 45 height 16
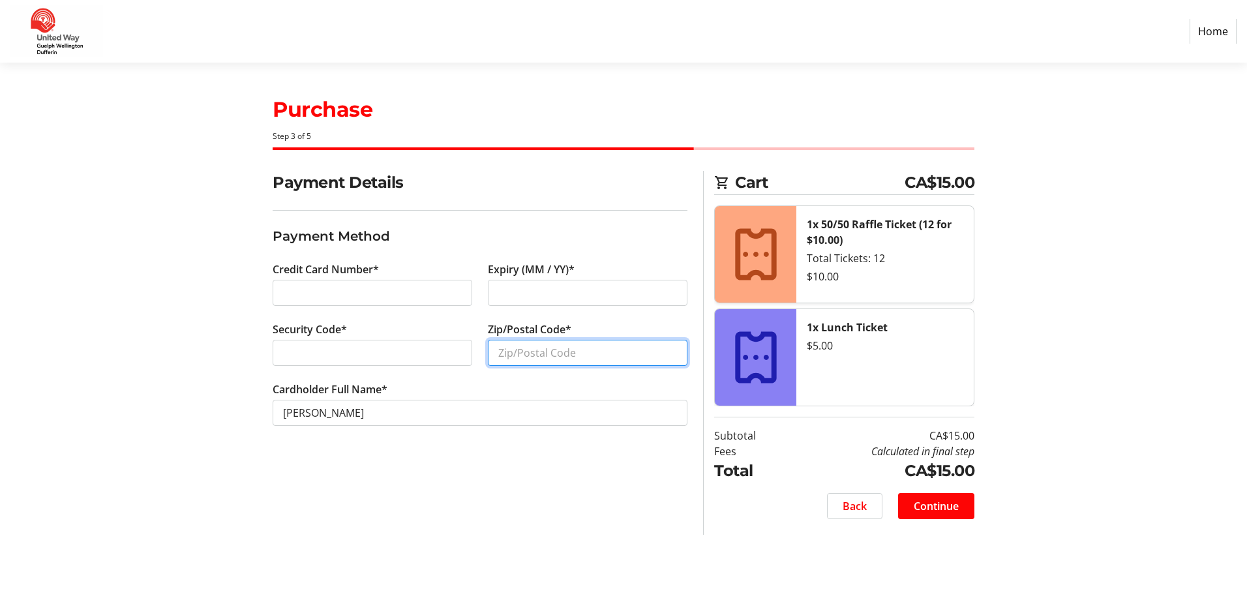
click at [572, 344] on input "Zip/Postal Code*" at bounding box center [588, 353] width 200 height 26
type input "N0G 1P0"
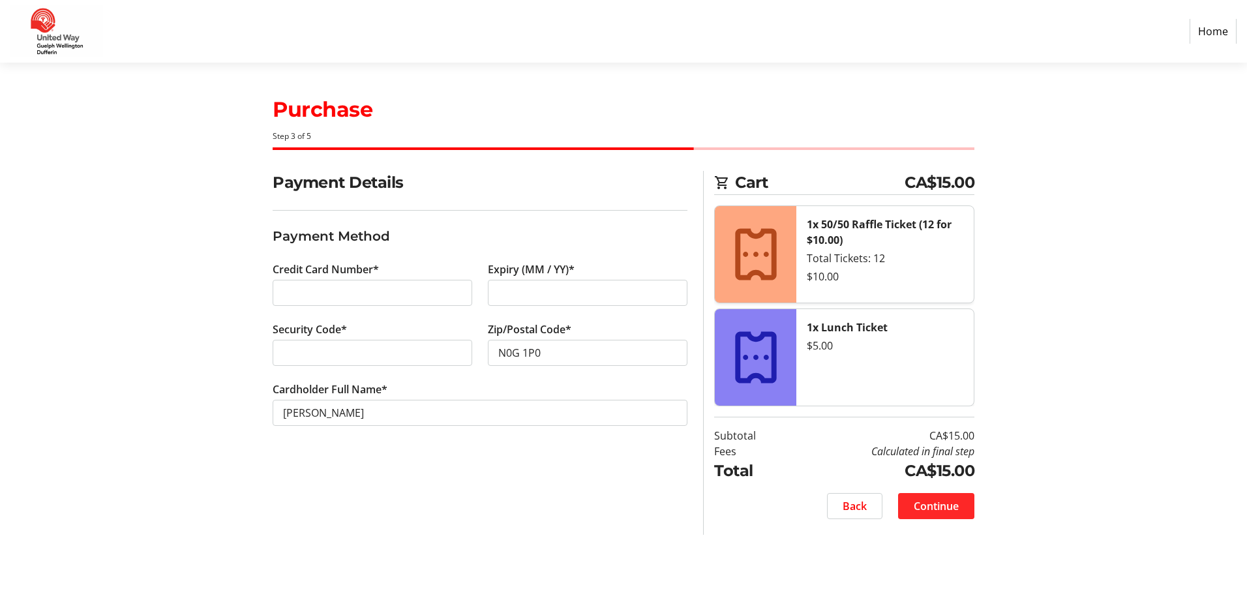
click at [951, 506] on span "Continue" at bounding box center [935, 506] width 45 height 16
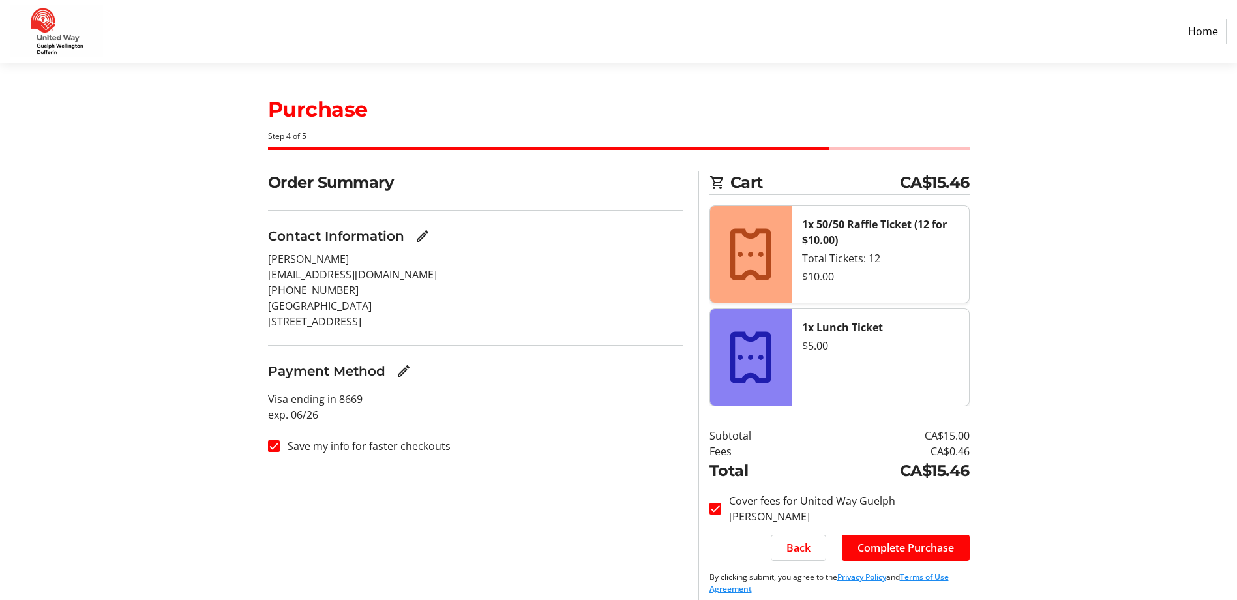
scroll to position [10, 0]
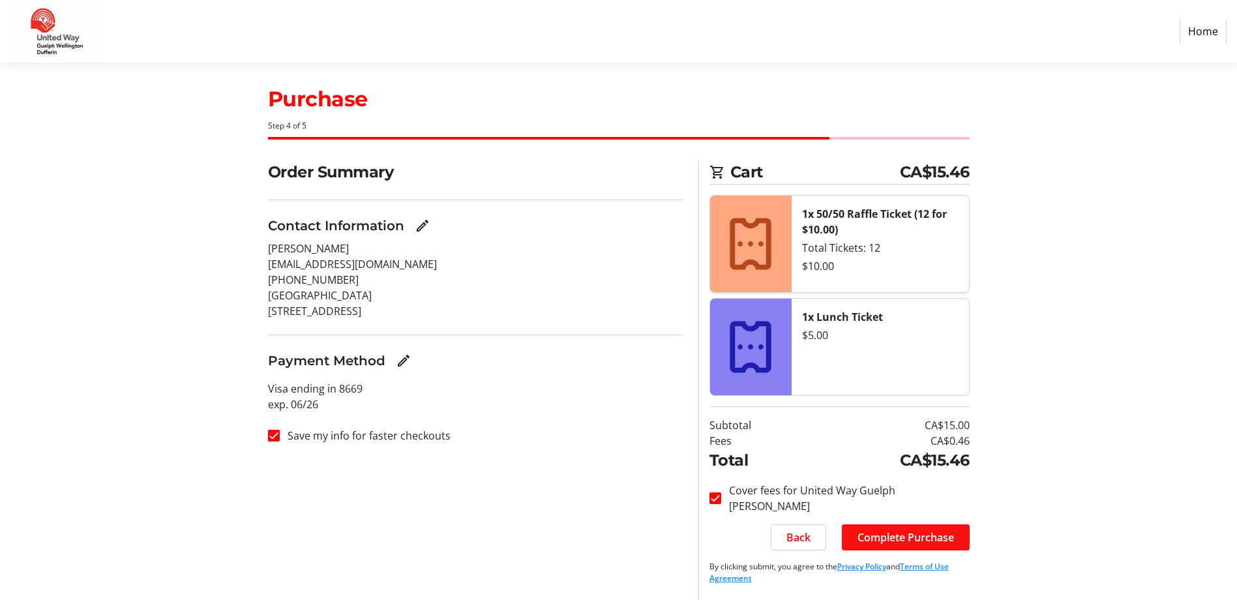
click at [925, 541] on span "Complete Purchase" at bounding box center [905, 537] width 96 height 16
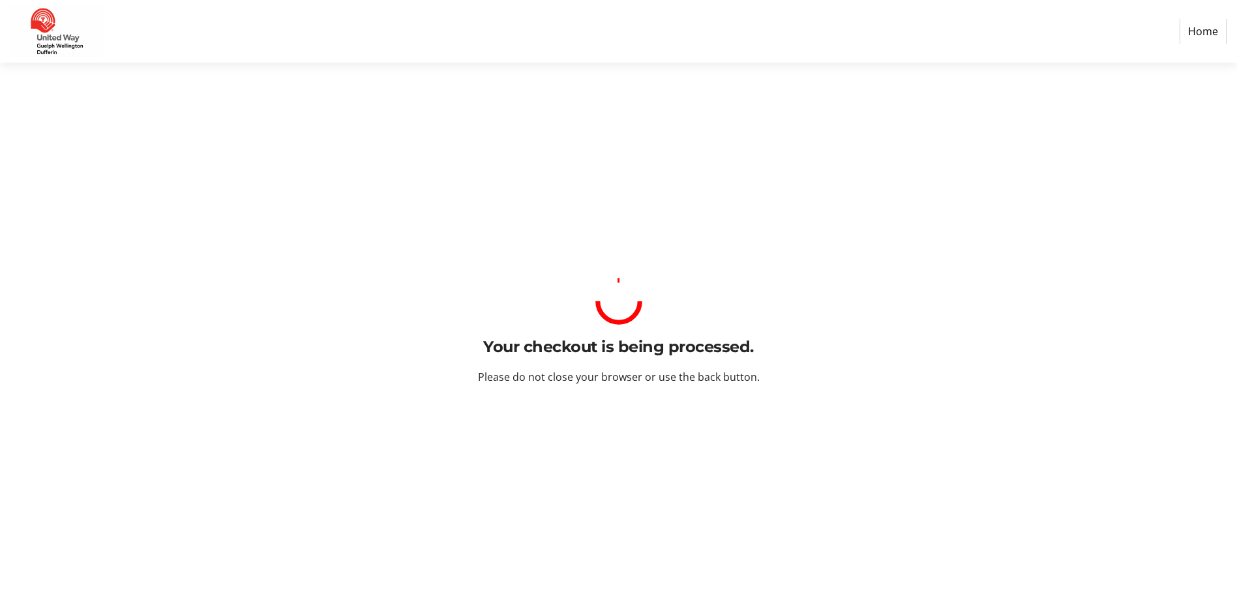
scroll to position [0, 0]
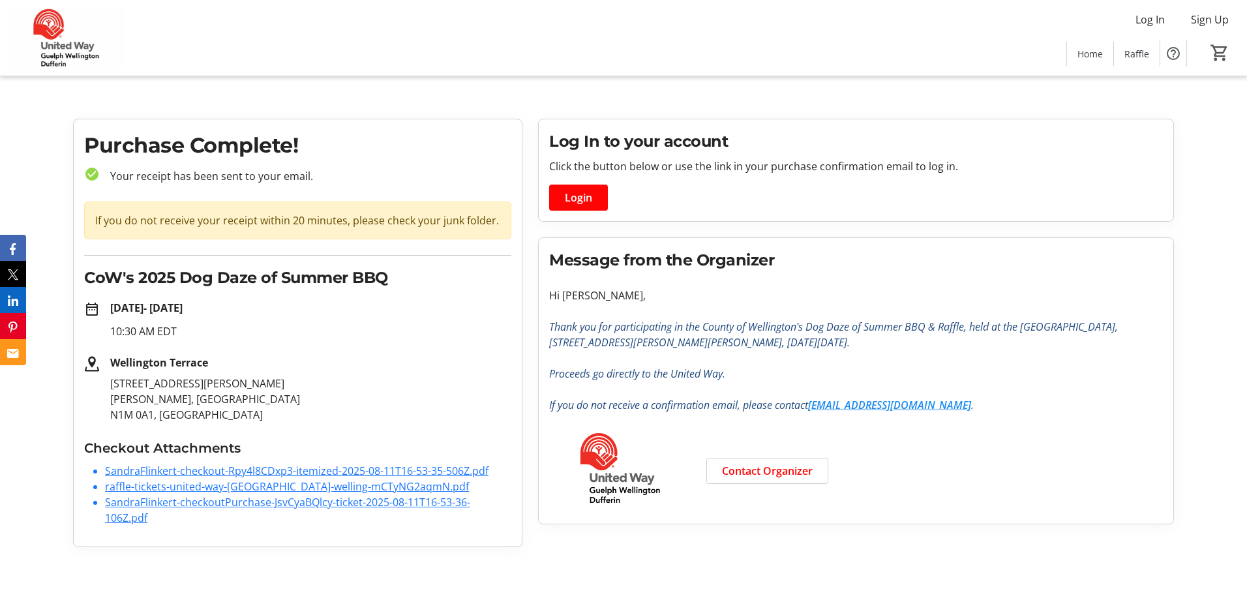
click at [312, 474] on link "SandraFlinkert-checkout-Rpy4l8CDxp3-itemized-2025-08-11T16-53-35-506Z.pdf" at bounding box center [296, 471] width 383 height 14
click at [209, 484] on link "raffle-tickets-united-way-[GEOGRAPHIC_DATA]-welling-mCTyNG2aqmN.pdf" at bounding box center [287, 486] width 364 height 14
click at [251, 507] on link "SandraFlinkert-checkoutPurchase-JsvCyaBQlcy-ticket-2025-08-11T16-53-36-106Z.pdf" at bounding box center [287, 510] width 365 height 30
click at [584, 201] on span "Login" at bounding box center [578, 198] width 27 height 16
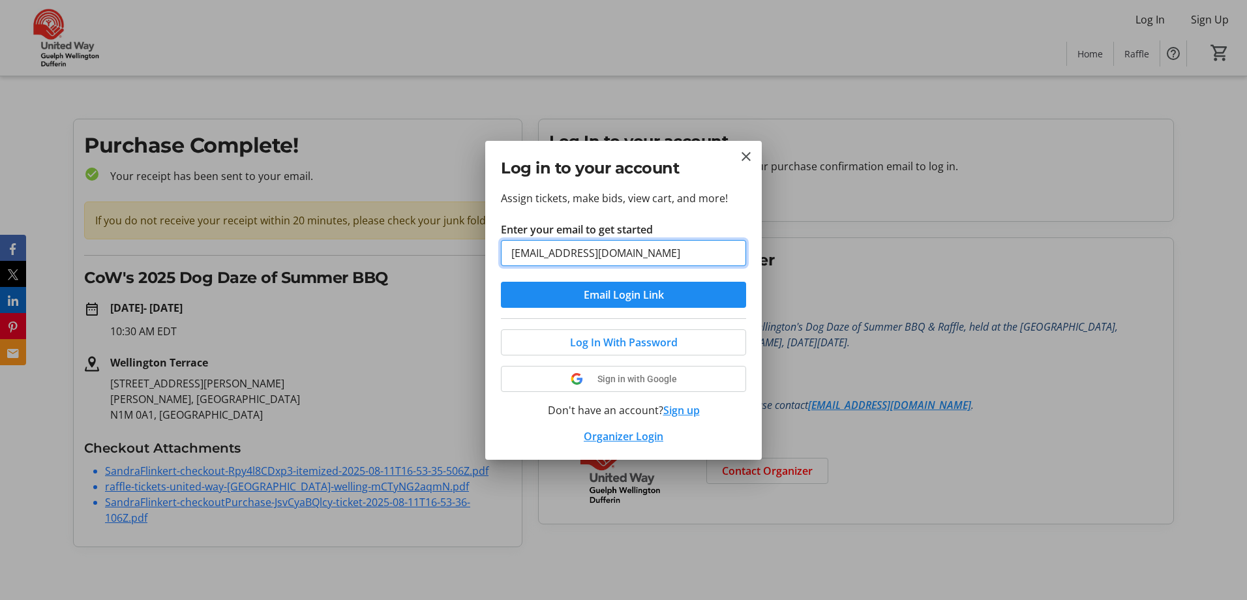
type input "sandraf@wellington.ca"
click at [501, 282] on button "Email Login Link" at bounding box center [623, 295] width 245 height 26
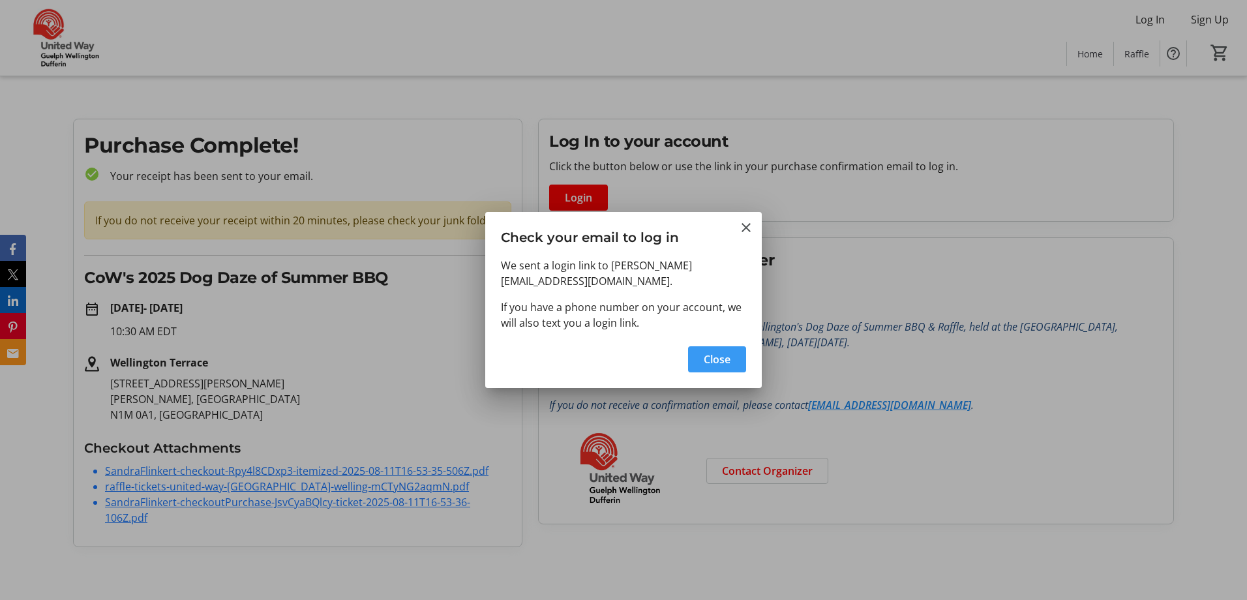
click at [718, 351] on span "Close" at bounding box center [716, 359] width 27 height 16
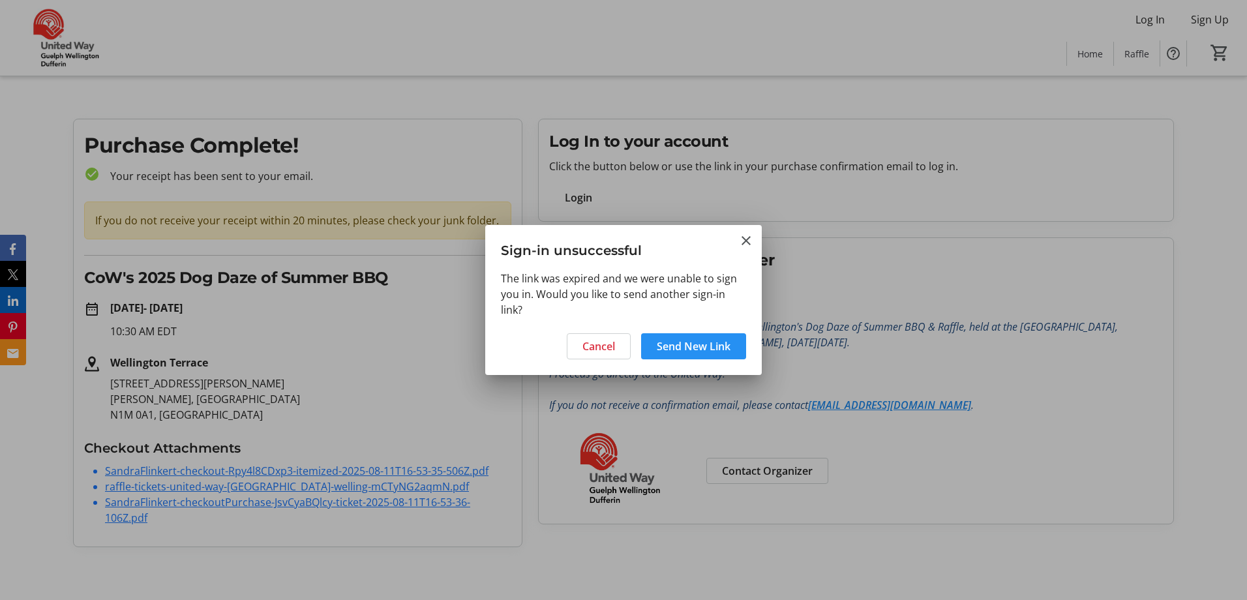
click at [667, 347] on span "Send New Link" at bounding box center [694, 346] width 74 height 16
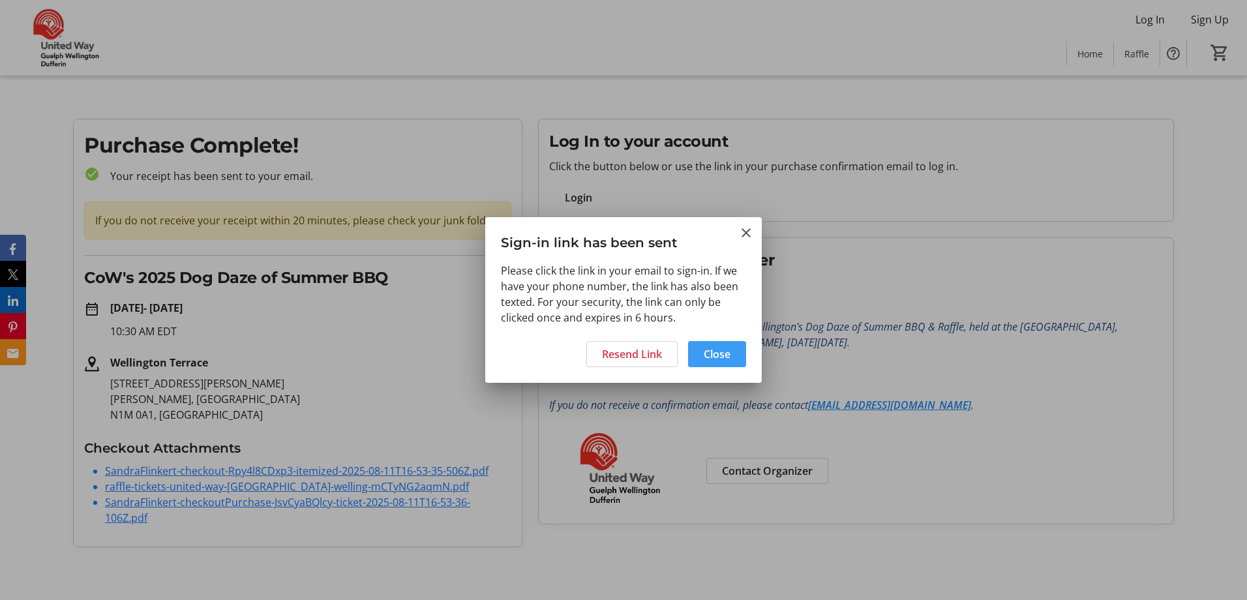
click at [705, 351] on span "Close" at bounding box center [716, 354] width 27 height 16
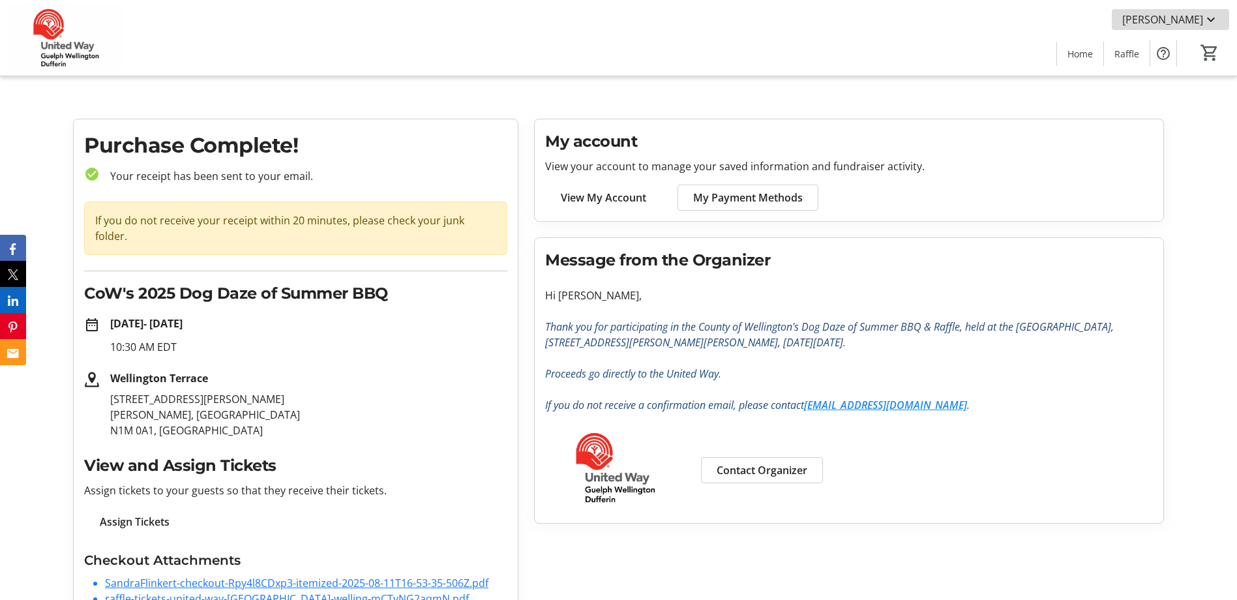
click at [1206, 22] on mat-icon at bounding box center [1211, 20] width 16 height 16
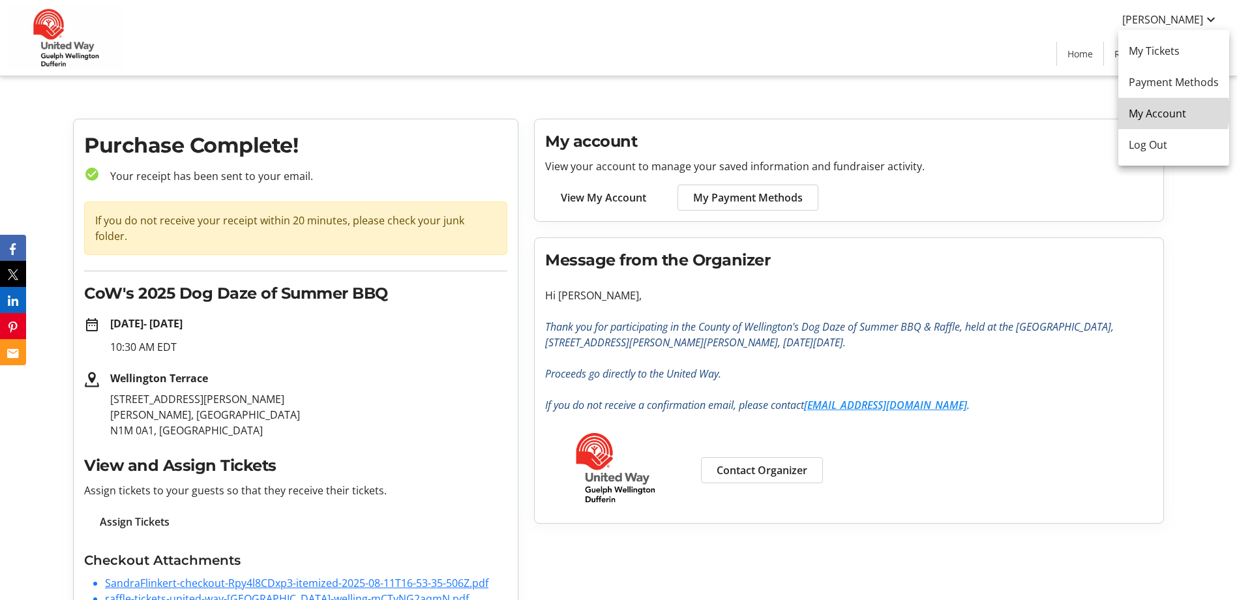
click at [1156, 111] on span "My Account" at bounding box center [1174, 114] width 90 height 16
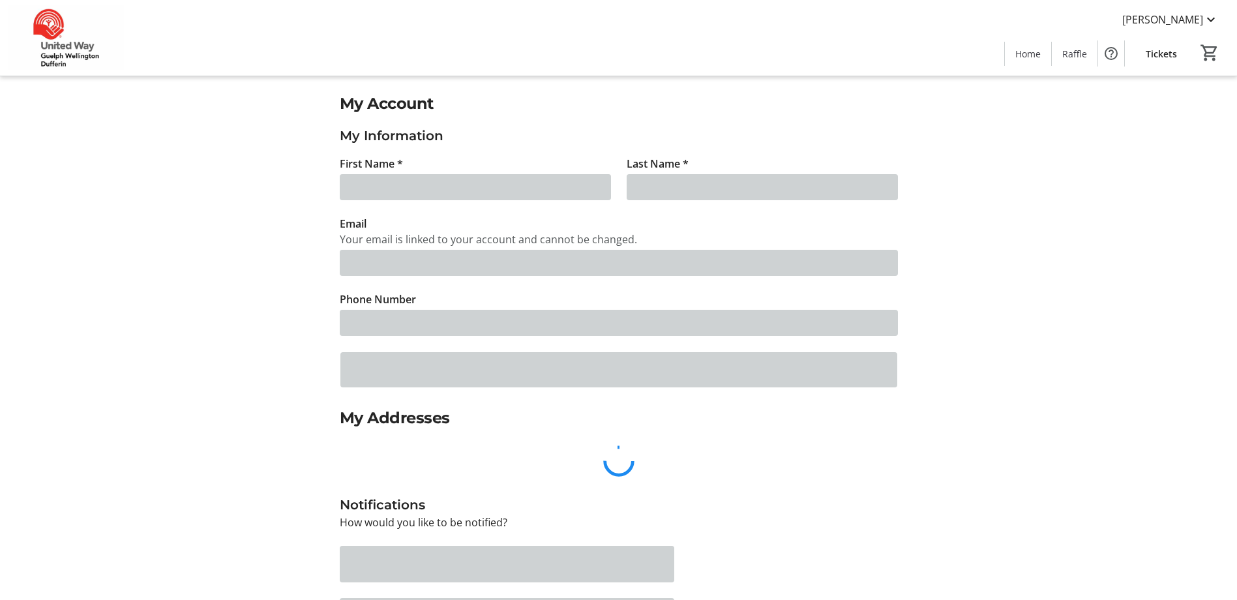
type input "Sandra"
type input "Flinkert"
type input "sandraf@wellington.ca"
type input "(519) 588-7799"
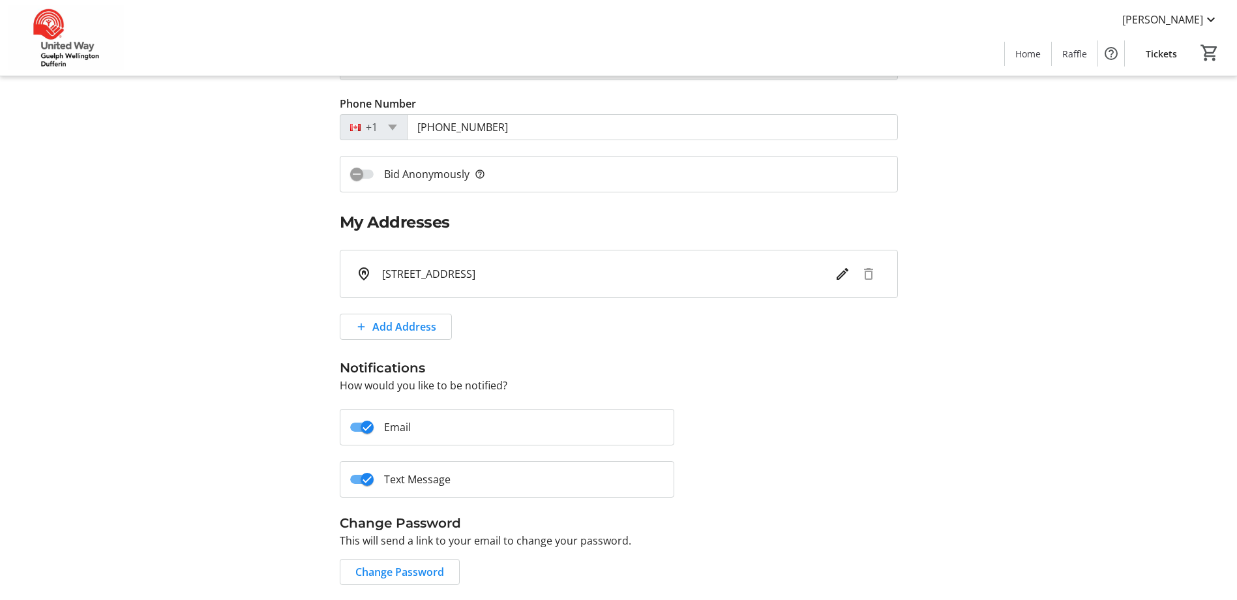
scroll to position [238, 0]
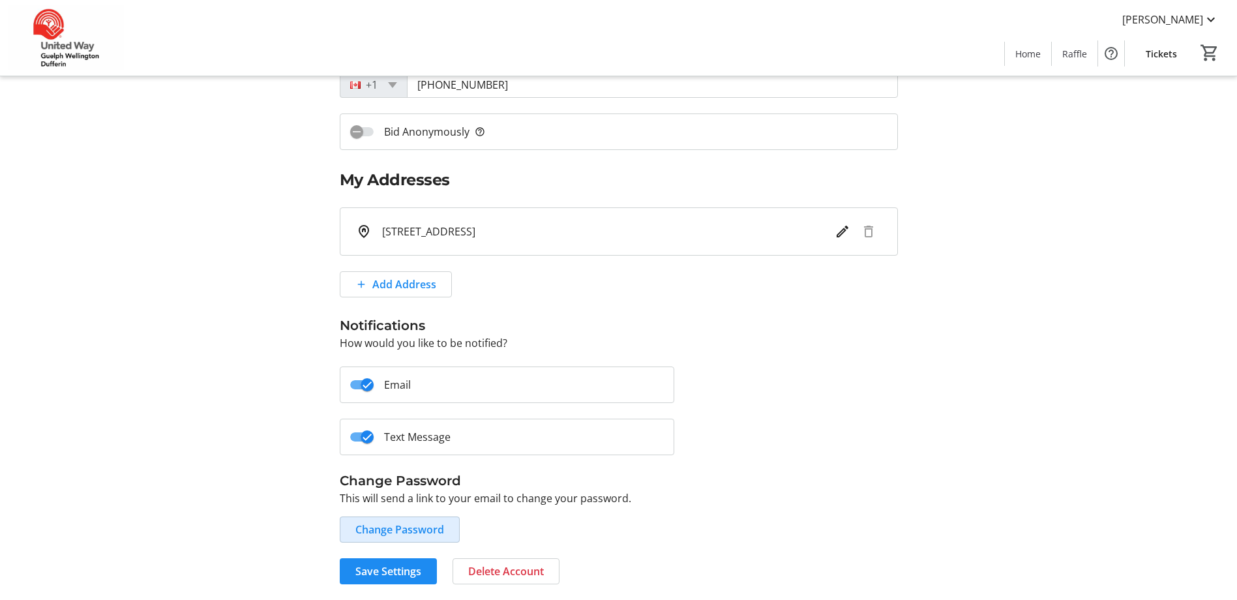
click at [420, 524] on span "Change Password" at bounding box center [399, 530] width 89 height 16
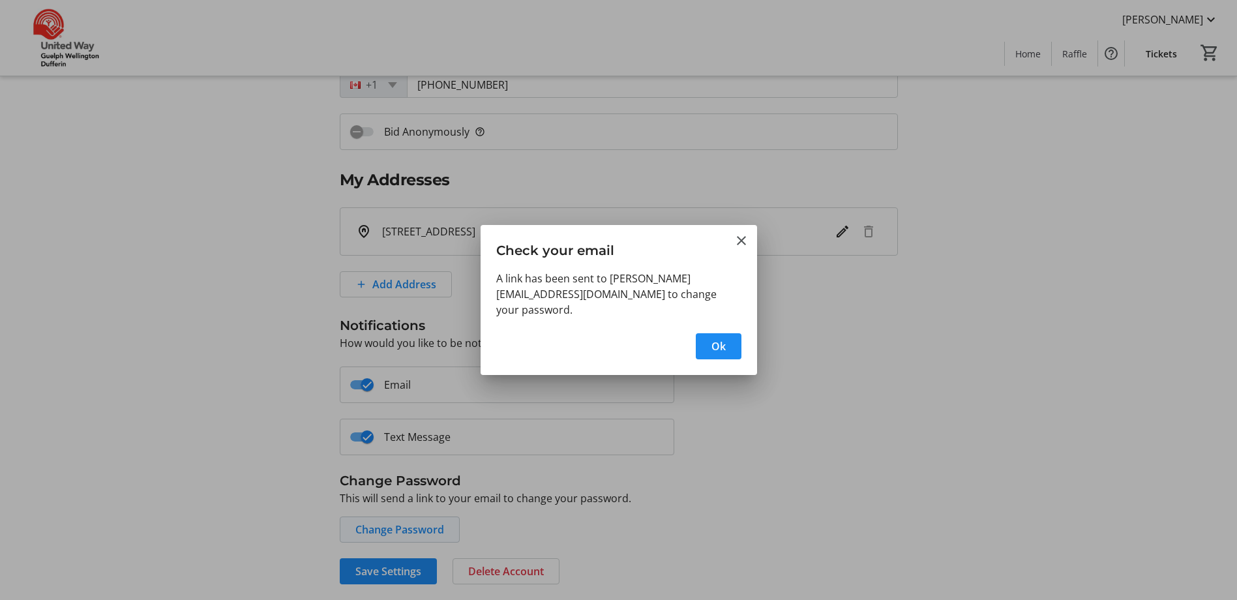
scroll to position [0, 0]
click at [707, 335] on span "button" at bounding box center [719, 346] width 46 height 31
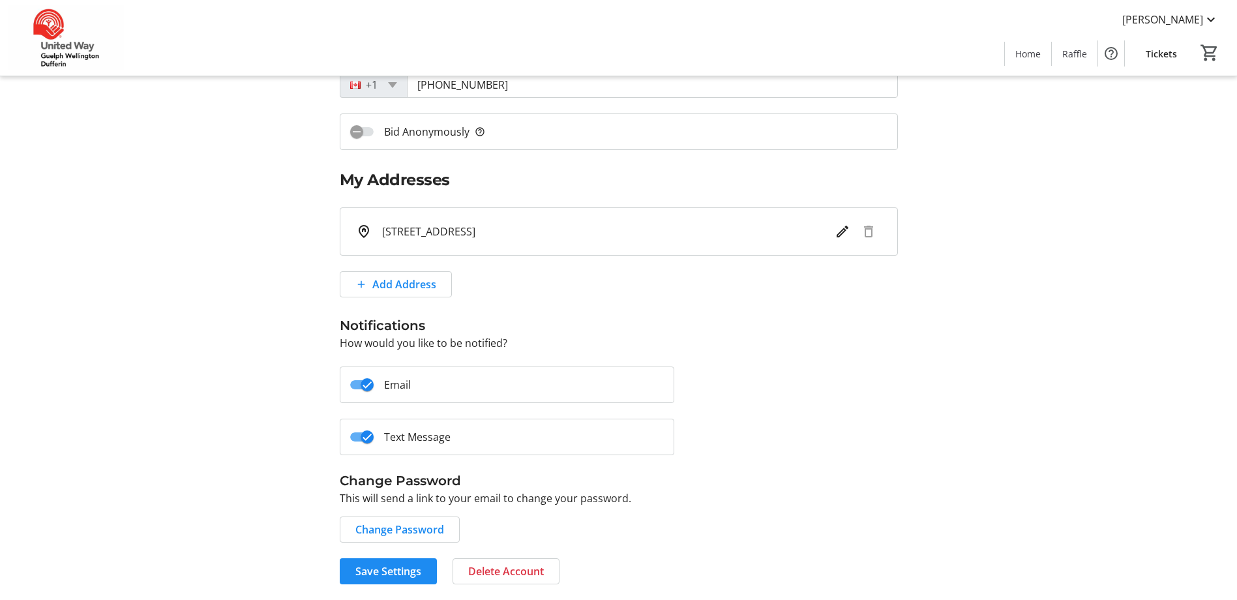
scroll to position [238, 0]
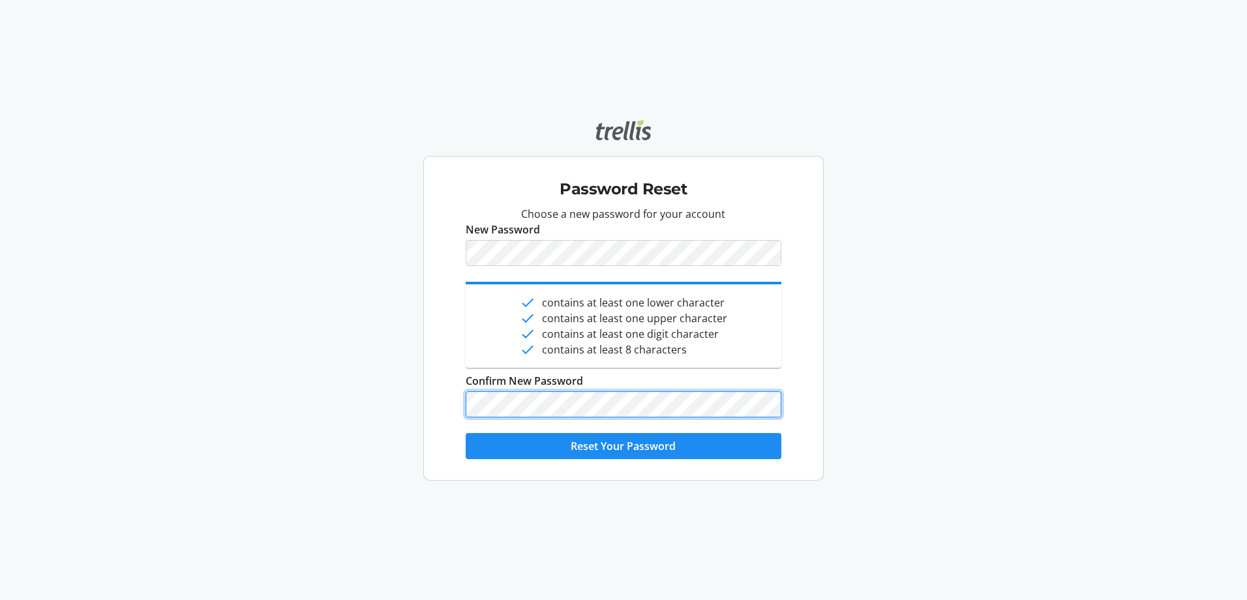
click at [466, 433] on button "Reset Your Password" at bounding box center [623, 446] width 315 height 26
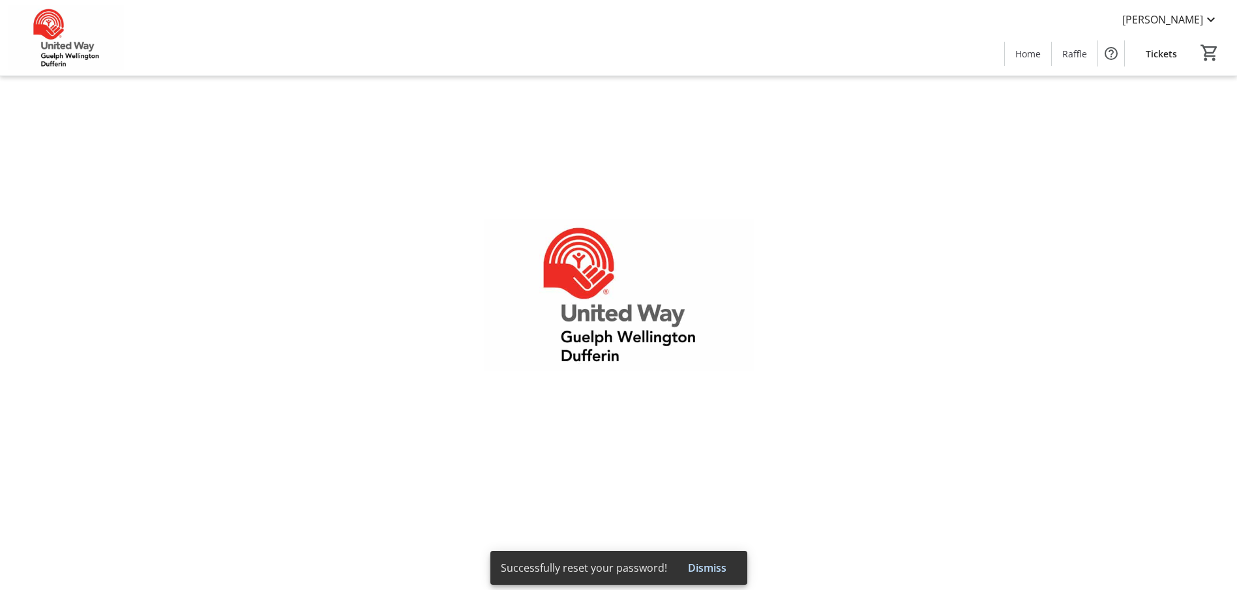
type input "Sandra"
type input "Flinkert"
type input "sandraf@wellington.ca"
type input "(519) 588-7799"
